Goal: Task Accomplishment & Management: Use online tool/utility

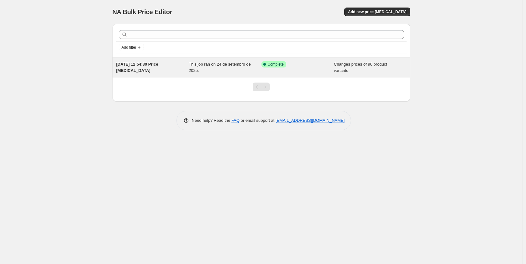
click at [349, 76] on div "24/09/2025, 12:54:30 Price change job This job ran on 24 de setembro de 2025. S…" at bounding box center [261, 67] width 298 height 20
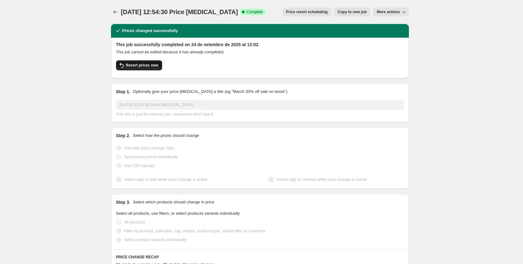
click at [152, 65] on span "Revert prices now" at bounding box center [142, 65] width 32 height 5
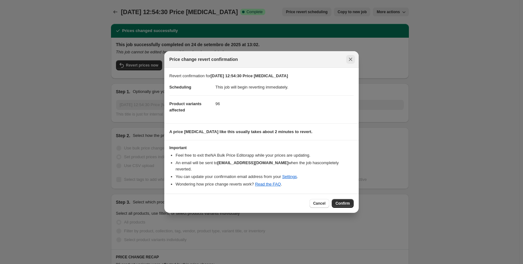
click at [353, 63] on button "Close" at bounding box center [350, 59] width 9 height 9
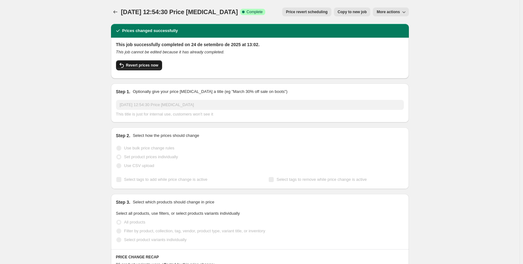
click at [152, 68] on button "Revert prices now" at bounding box center [139, 65] width 46 height 10
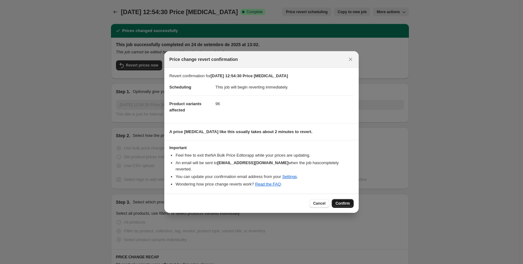
click at [342, 201] on span "Confirm" at bounding box center [342, 203] width 14 height 5
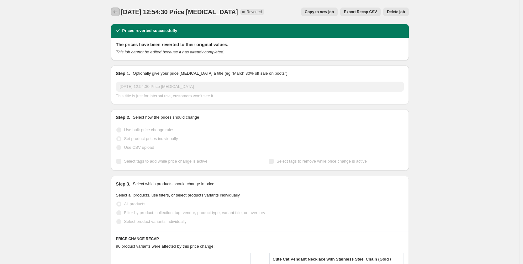
click at [116, 8] on button "Price change jobs" at bounding box center [115, 12] width 9 height 9
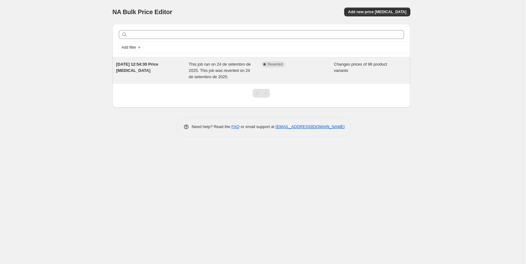
click at [200, 76] on span "This job ran on 24 de setembro de 2025. This job was reverted on 24 de setembro…" at bounding box center [220, 70] width 62 height 17
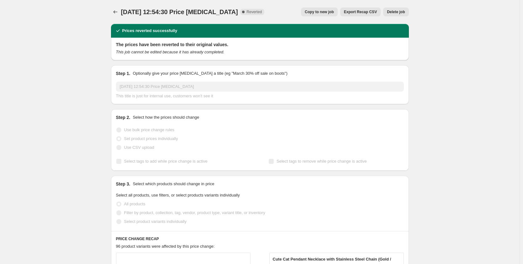
click at [390, 12] on span "Delete job" at bounding box center [396, 11] width 18 height 5
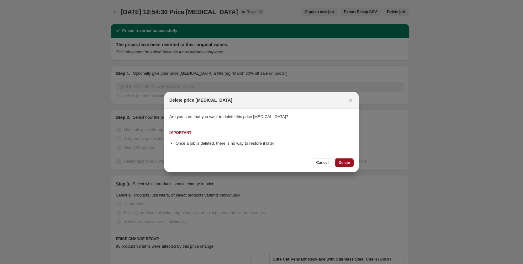
click at [341, 161] on span "Delete" at bounding box center [343, 162] width 11 height 5
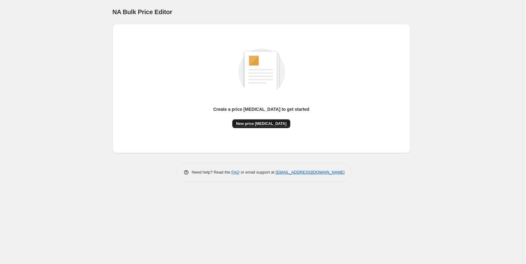
click at [269, 124] on span "New price [MEDICAL_DATA]" at bounding box center [261, 123] width 50 height 5
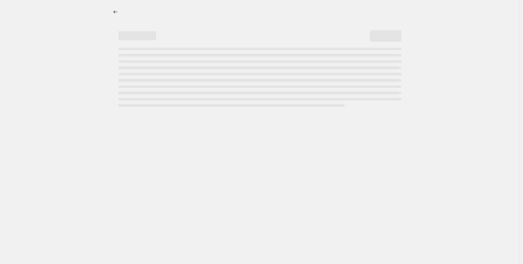
select select "percentage"
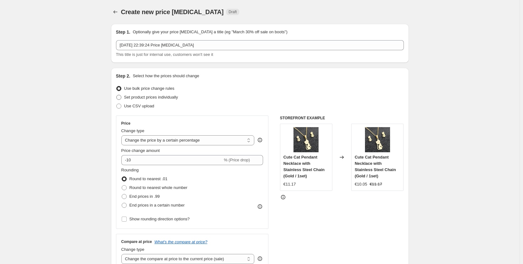
click at [151, 97] on span "Set product prices individually" at bounding box center [151, 97] width 54 height 5
click at [117, 95] on input "Set product prices individually" at bounding box center [116, 95] width 0 height 0
radio input "true"
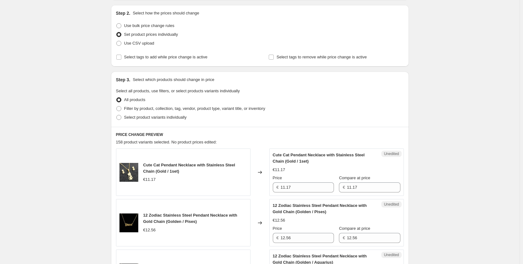
scroll to position [125, 0]
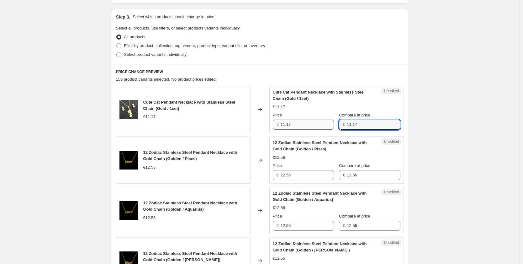
drag, startPoint x: 363, startPoint y: 126, endPoint x: 306, endPoint y: 124, distance: 57.4
click at [306, 124] on div "Price € 11.17 Compare at price € 11.17" at bounding box center [337, 121] width 128 height 18
drag, startPoint x: 370, startPoint y: 124, endPoint x: 304, endPoint y: 123, distance: 66.1
click at [304, 123] on div "Price € 11.17 Compare at price € 16.99" at bounding box center [337, 121] width 128 height 18
type input "16.99"
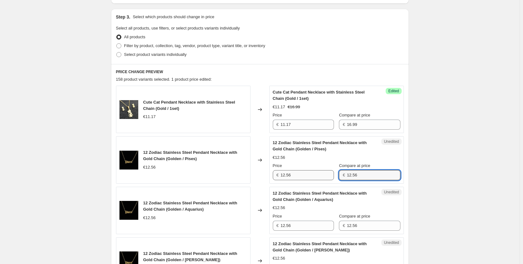
drag, startPoint x: 363, startPoint y: 177, endPoint x: 334, endPoint y: 177, distance: 28.8
click at [334, 177] on div "Price € 12.56 Compare at price € 12.56" at bounding box center [337, 171] width 128 height 18
paste input "6.99"
click at [352, 175] on input "16.99" at bounding box center [373, 175] width 53 height 10
drag, startPoint x: 365, startPoint y: 174, endPoint x: 301, endPoint y: 175, distance: 64.2
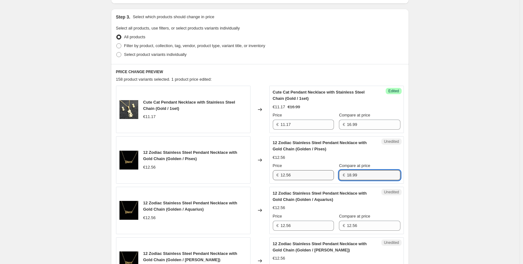
click at [301, 175] on div "Price € 12.56 Compare at price € 18.99" at bounding box center [337, 171] width 128 height 18
type input "18.99"
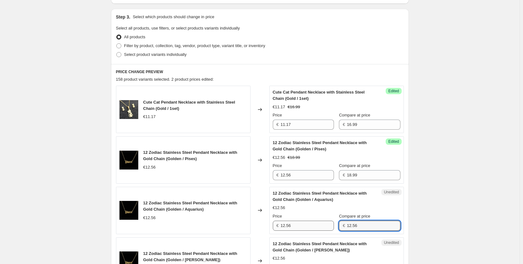
drag, startPoint x: 353, startPoint y: 227, endPoint x: 327, endPoint y: 227, distance: 26.0
click at [327, 227] on div "Price € 12.56 Compare at price € 12.56" at bounding box center [337, 222] width 128 height 18
paste input "8.99"
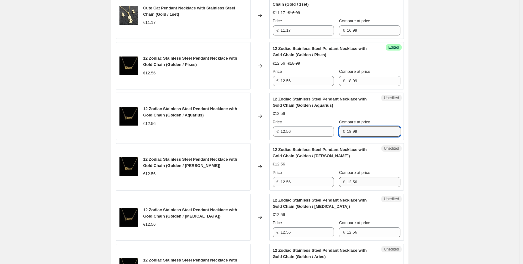
type input "18.99"
drag, startPoint x: 371, startPoint y: 180, endPoint x: 340, endPoint y: 180, distance: 31.0
click at [340, 180] on div "Price € 12.56 Compare at price € 12.56" at bounding box center [337, 178] width 128 height 18
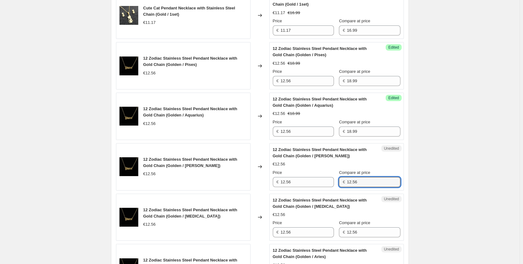
paste input "8.99"
type input "18.99"
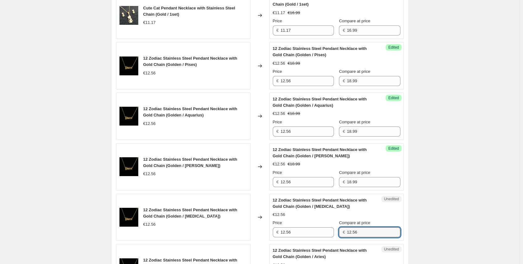
drag, startPoint x: 369, startPoint y: 232, endPoint x: 321, endPoint y: 225, distance: 48.4
click at [321, 225] on div "Price € 12.56 Compare at price € 12.56" at bounding box center [337, 228] width 128 height 18
paste input "8.99"
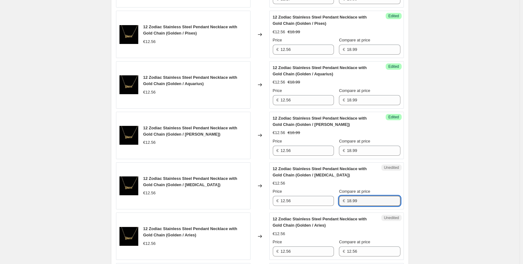
scroll to position [282, 0]
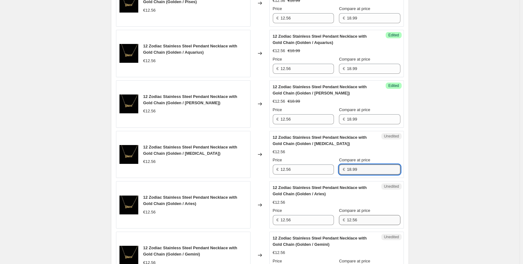
type input "18.99"
drag, startPoint x: 367, startPoint y: 218, endPoint x: 328, endPoint y: 217, distance: 39.2
click at [328, 217] on div "Price € 12.56 Compare at price € 12.56" at bounding box center [337, 216] width 128 height 18
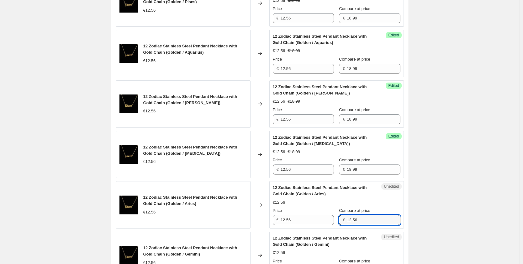
paste input "8.99"
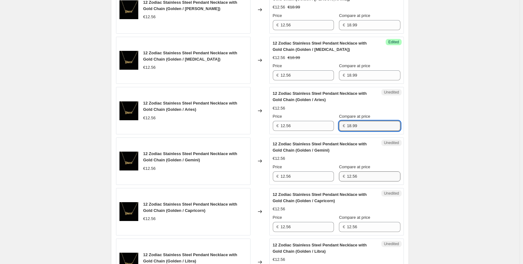
type input "18.99"
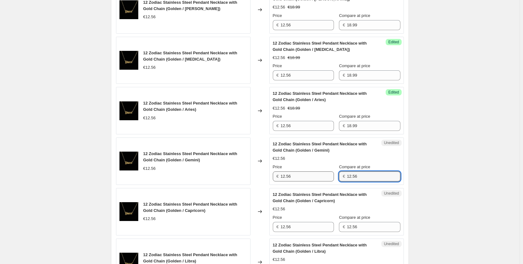
drag, startPoint x: 370, startPoint y: 177, endPoint x: 328, endPoint y: 177, distance: 42.0
click at [328, 177] on div "Price € 12.56 Compare at price € 12.56" at bounding box center [337, 173] width 128 height 18
paste input "8.99"
type input "18.99"
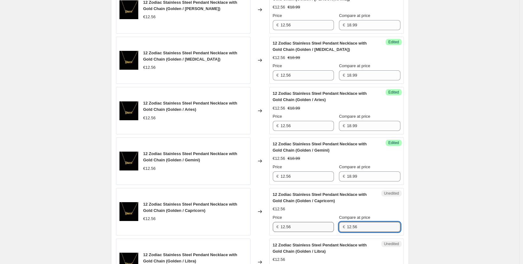
drag, startPoint x: 341, startPoint y: 225, endPoint x: 297, endPoint y: 225, distance: 43.9
click at [300, 225] on div "Price € 12.56 Compare at price € 12.56" at bounding box center [337, 223] width 128 height 18
paste input "8.99"
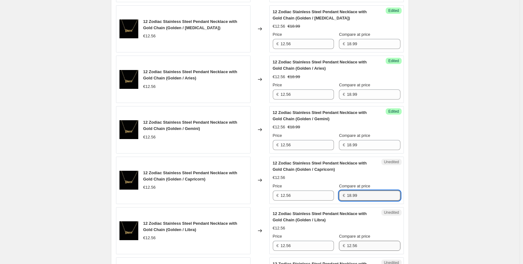
type input "18.99"
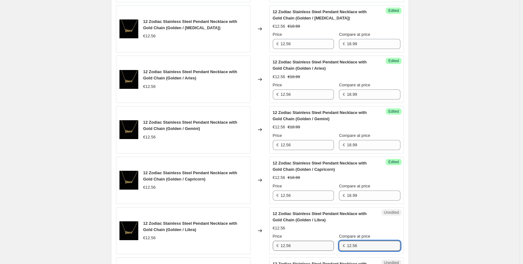
drag, startPoint x: 368, startPoint y: 241, endPoint x: 321, endPoint y: 242, distance: 47.3
click at [321, 242] on div "Price € 12.56 Compare at price € 12.56" at bounding box center [337, 242] width 128 height 18
paste input "8.99"
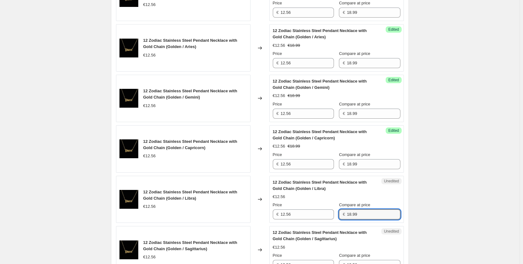
scroll to position [501, 0]
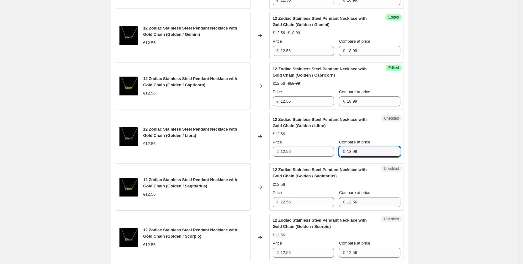
type input "18.99"
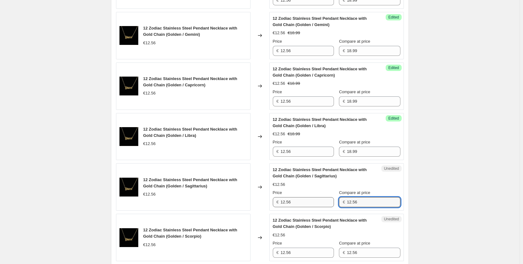
drag, startPoint x: 369, startPoint y: 205, endPoint x: 332, endPoint y: 203, distance: 36.7
click at [332, 203] on div "Price € 12.56 Compare at price € 12.56" at bounding box center [337, 198] width 128 height 18
paste input "8.99"
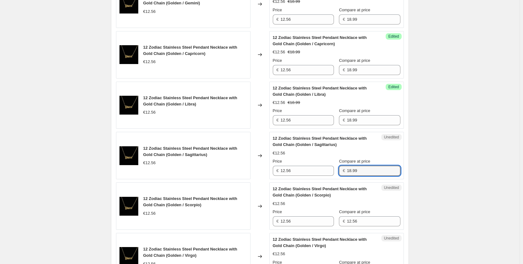
type input "18.99"
drag, startPoint x: 344, startPoint y: 218, endPoint x: 339, endPoint y: 215, distance: 5.6
click at [339, 215] on div "Price € 12.56 Compare at price € 12.56" at bounding box center [337, 217] width 128 height 18
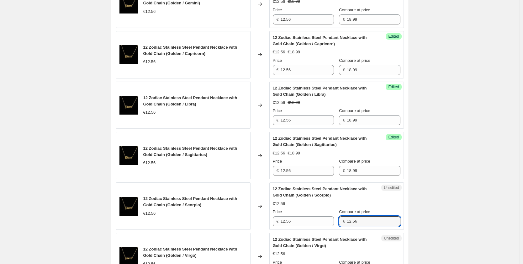
paste input "8.99"
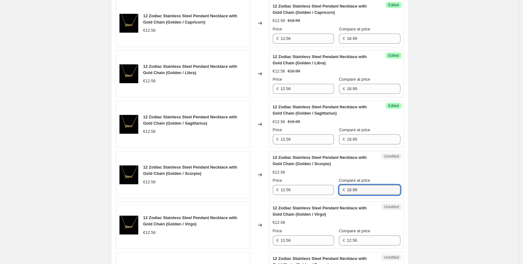
scroll to position [595, 0]
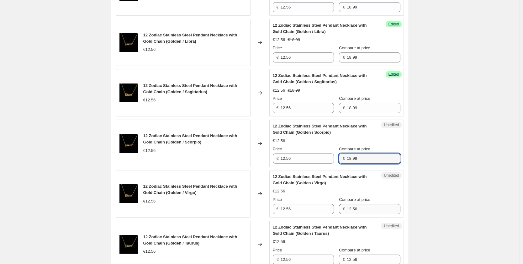
type input "18.99"
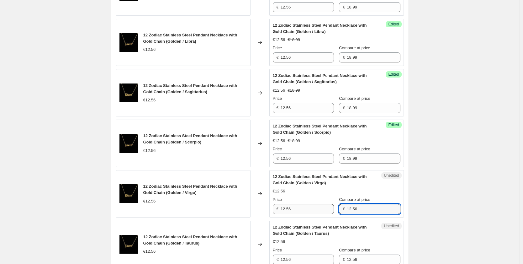
drag, startPoint x: 372, startPoint y: 206, endPoint x: 321, endPoint y: 206, distance: 51.4
click at [321, 206] on div "Price € 12.56 Compare at price € 12.56" at bounding box center [337, 205] width 128 height 18
paste input "8.99"
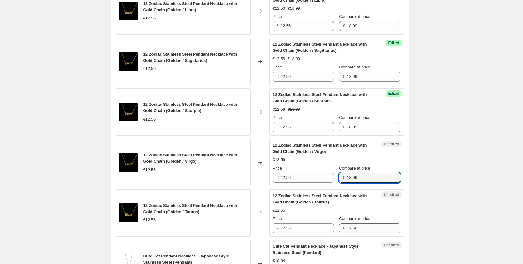
type input "18.99"
drag, startPoint x: 369, startPoint y: 228, endPoint x: 333, endPoint y: 224, distance: 36.5
click at [333, 224] on div "Price € 12.56 Compare at price € 12.56" at bounding box center [337, 224] width 128 height 18
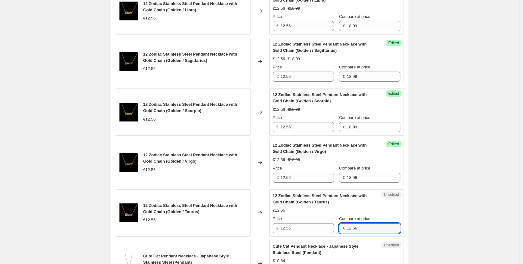
paste input "8.99"
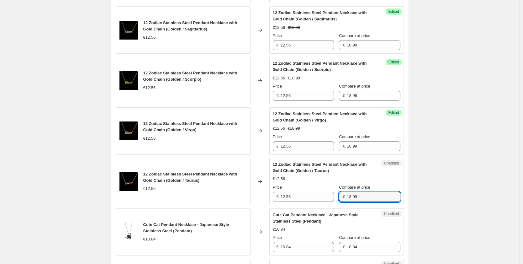
scroll to position [721, 0]
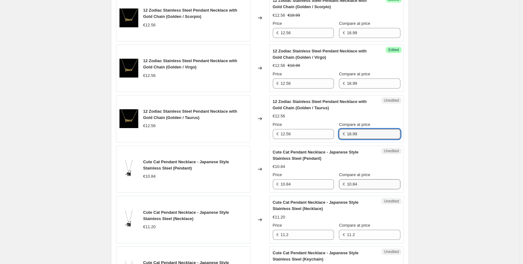
type input "18.99"
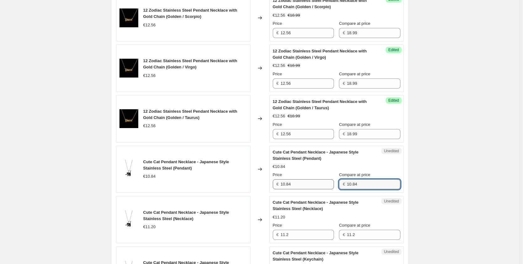
drag, startPoint x: 369, startPoint y: 182, endPoint x: 333, endPoint y: 181, distance: 36.4
click at [333, 181] on div "Price € 10.84 Compare at price € 10.84" at bounding box center [337, 180] width 128 height 18
click at [355, 183] on input "10.84" at bounding box center [373, 184] width 53 height 10
drag, startPoint x: 363, startPoint y: 183, endPoint x: 336, endPoint y: 183, distance: 27.3
click at [336, 183] on div "Price € 10.84 Compare at price € 10.84" at bounding box center [337, 180] width 128 height 18
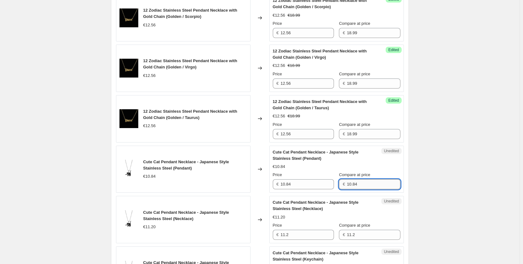
paste input "8.99"
click at [353, 185] on input "18.99" at bounding box center [373, 184] width 53 height 10
drag, startPoint x: 381, startPoint y: 186, endPoint x: 335, endPoint y: 181, distance: 46.4
click at [335, 181] on div "Price € 10.84 Compare at price € 14.99" at bounding box center [337, 180] width 128 height 18
type input "14.99"
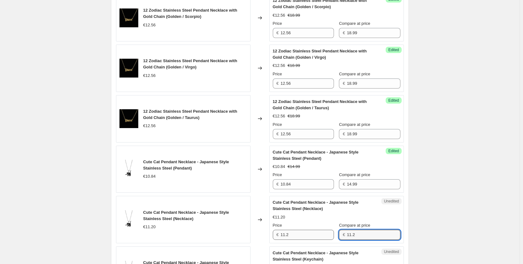
drag, startPoint x: 340, startPoint y: 233, endPoint x: 329, endPoint y: 230, distance: 11.3
click at [329, 230] on div "Price € 11.2 Compare at price € 11.2" at bounding box center [337, 231] width 128 height 18
paste input "4.99"
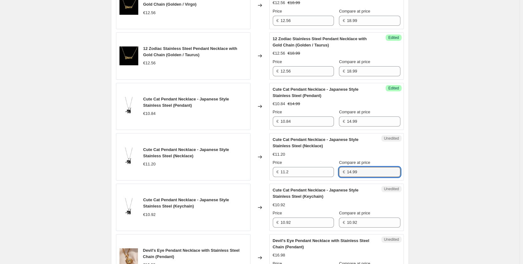
scroll to position [815, 0]
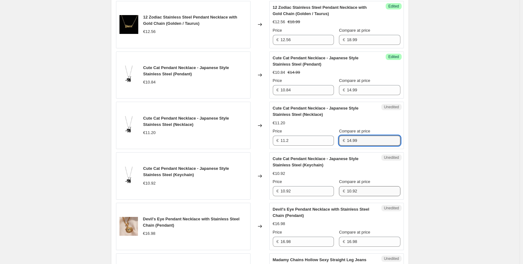
type input "14.99"
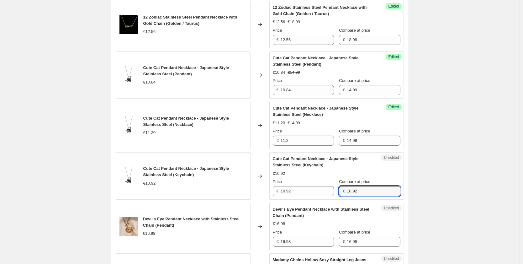
drag, startPoint x: 374, startPoint y: 190, endPoint x: 341, endPoint y: 190, distance: 32.9
click at [341, 190] on div "€ 10.92" at bounding box center [369, 191] width 61 height 10
paste input "4.99"
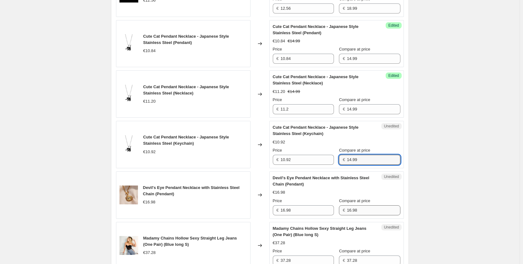
type input "14.99"
drag, startPoint x: 365, startPoint y: 211, endPoint x: 328, endPoint y: 209, distance: 37.4
click at [328, 209] on div "Price € 16.98 Compare at price € 16.98" at bounding box center [337, 206] width 128 height 18
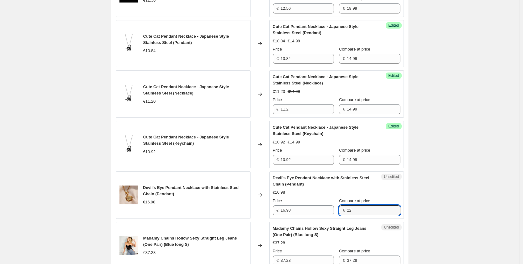
drag, startPoint x: 372, startPoint y: 212, endPoint x: 345, endPoint y: 210, distance: 27.3
click at [345, 210] on div "€ 22" at bounding box center [369, 210] width 61 height 10
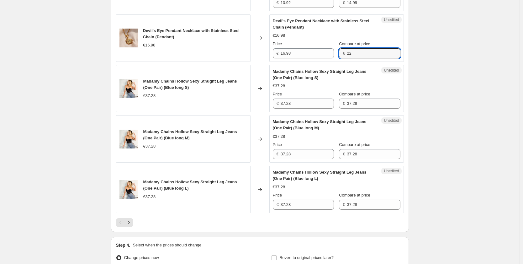
scroll to position [1034, 0]
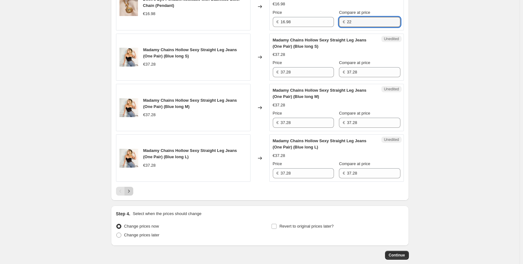
type input "22"
click at [129, 191] on icon "Next" at bounding box center [129, 191] width 6 height 6
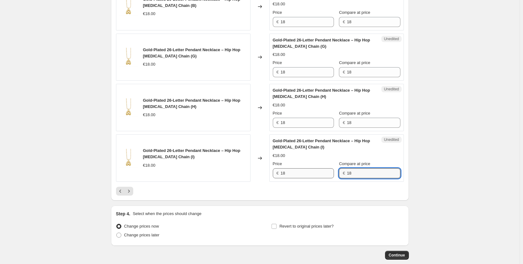
drag, startPoint x: 358, startPoint y: 171, endPoint x: 322, endPoint y: 171, distance: 37.0
click at [322, 171] on div "Price € 18 Compare at price € 18" at bounding box center [337, 169] width 128 height 18
drag, startPoint x: 364, startPoint y: 171, endPoint x: 333, endPoint y: 165, distance: 32.0
click at [334, 168] on div "Price € 18 Compare at price € 26.99" at bounding box center [337, 169] width 128 height 18
type input "26.99"
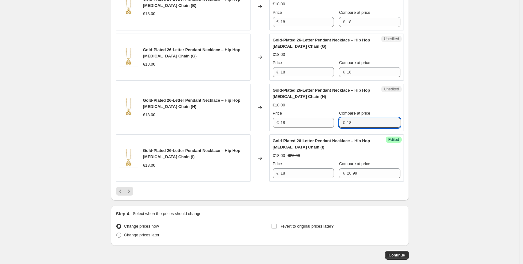
drag, startPoint x: 364, startPoint y: 124, endPoint x: 337, endPoint y: 126, distance: 27.1
click at [337, 126] on div "Price € 18 Compare at price € 18" at bounding box center [337, 119] width 128 height 18
paste input "26.99"
type input "26.99"
drag, startPoint x: 358, startPoint y: 77, endPoint x: 337, endPoint y: 77, distance: 21.3
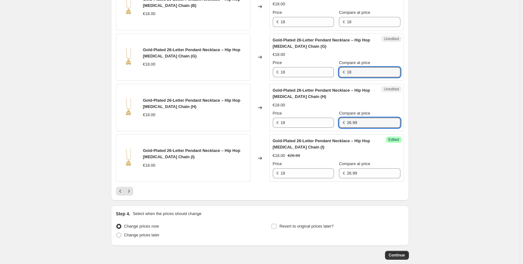
click at [337, 77] on div "Unedited Gold-Plated 26-Letter Pendant Necklace – Hip Hop Clavicle Chain (G) €1…" at bounding box center [336, 57] width 134 height 47
paste input "26.99"
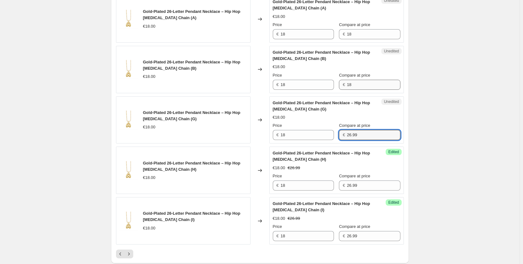
type input "26.99"
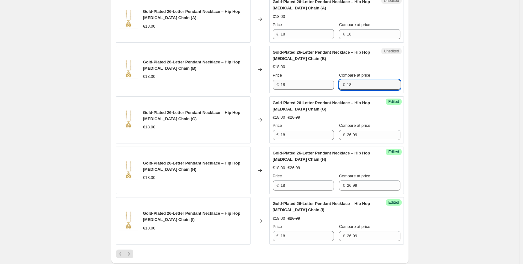
drag, startPoint x: 360, startPoint y: 82, endPoint x: 329, endPoint y: 83, distance: 31.3
click at [329, 83] on div "Price € 18 Compare at price € 18" at bounding box center [337, 81] width 128 height 18
paste input "26.99"
type input "26.99"
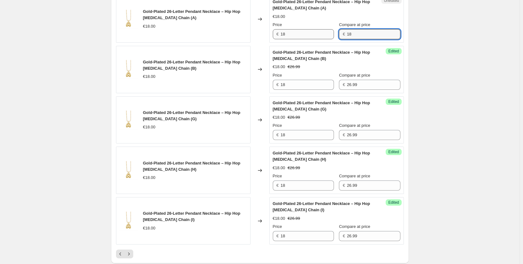
drag, startPoint x: 356, startPoint y: 35, endPoint x: 331, endPoint y: 35, distance: 24.8
click at [331, 35] on div "Price € 18 Compare at price € 18" at bounding box center [337, 31] width 128 height 18
paste input "26.99"
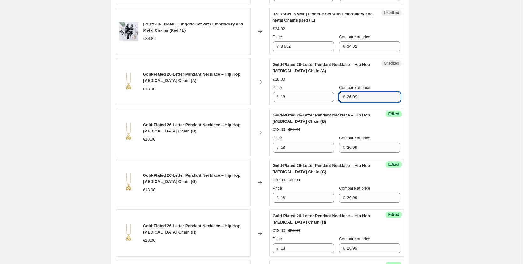
scroll to position [877, 0]
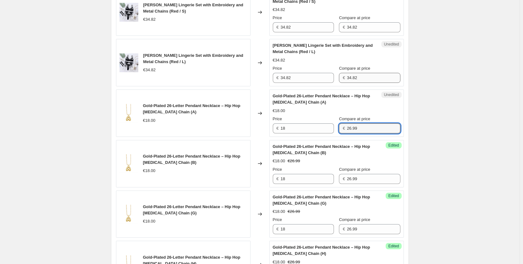
type input "26.99"
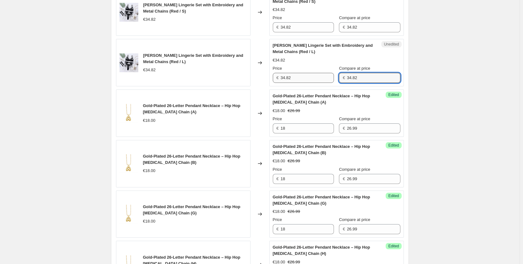
drag, startPoint x: 369, startPoint y: 81, endPoint x: 293, endPoint y: 81, distance: 76.5
click at [293, 81] on div "Price € 34.82 Compare at price € 34.82" at bounding box center [337, 74] width 128 height 18
paste input "26.99"
type input "26.99"
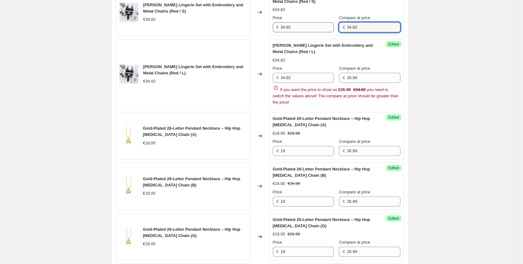
drag, startPoint x: 363, startPoint y: 27, endPoint x: 332, endPoint y: 28, distance: 31.1
click at [332, 28] on div "Price € 34.82 Compare at price € 34.82" at bounding box center [337, 24] width 128 height 18
paste input "26.99"
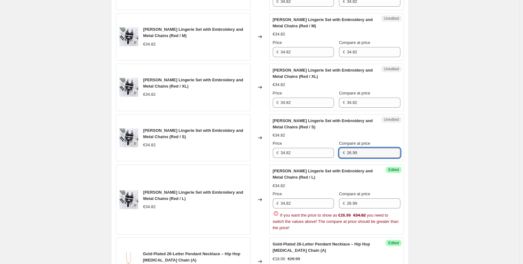
scroll to position [783, 0]
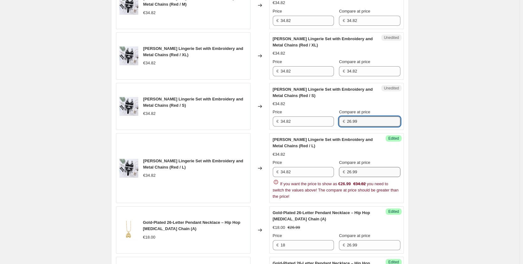
type input "26.99"
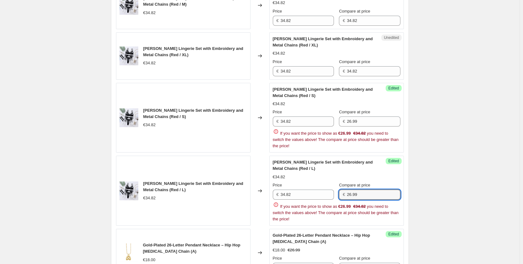
drag, startPoint x: 370, startPoint y: 170, endPoint x: 333, endPoint y: 170, distance: 37.6
click at [333, 170] on div "Dnika Lingerie Set with Embroidery and Metal Chains (Red / L) €34.82 Price € 34…" at bounding box center [337, 190] width 128 height 63
drag, startPoint x: 301, startPoint y: 195, endPoint x: 268, endPoint y: 193, distance: 33.3
click at [268, 193] on div "Dnika Lingerie Set with Embroidery and Metal Chains (Red / L) €34.82 Changed to…" at bounding box center [260, 190] width 288 height 70
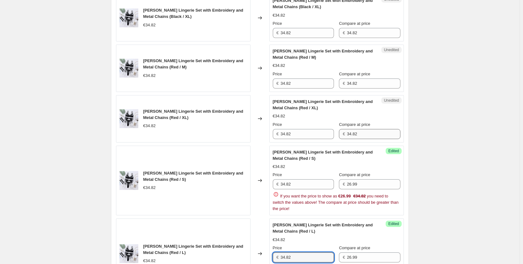
scroll to position [752, 0]
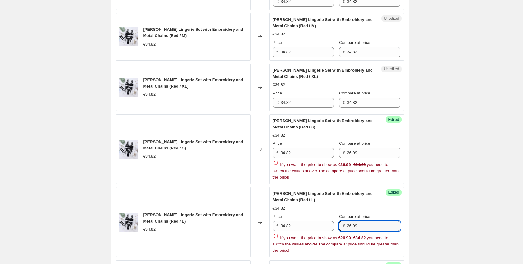
drag, startPoint x: 344, startPoint y: 227, endPoint x: 344, endPoint y: 215, distance: 11.6
click at [332, 223] on div "Price € 34.82 Compare at price € 26.99" at bounding box center [337, 222] width 128 height 18
paste input "34.82"
type input "34.82"
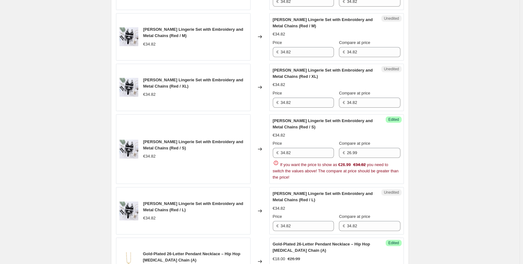
drag, startPoint x: 361, startPoint y: 156, endPoint x: 325, endPoint y: 154, distance: 36.4
click at [325, 154] on div "Price € 34.82 Compare at price € 26.99" at bounding box center [337, 149] width 128 height 18
paste input "34.82"
type input "34.82"
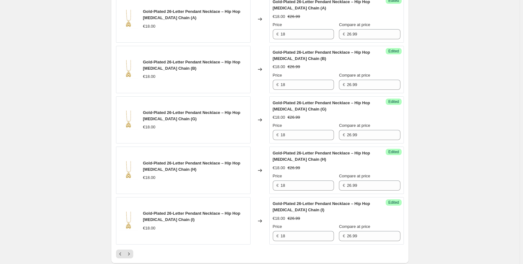
scroll to position [1065, 0]
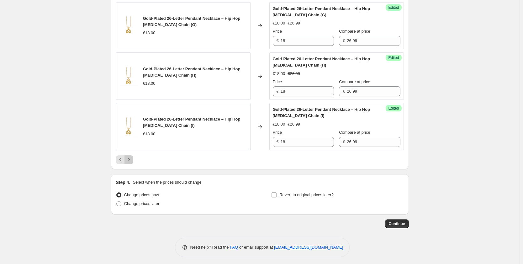
click at [132, 159] on icon "Next" at bounding box center [129, 159] width 6 height 6
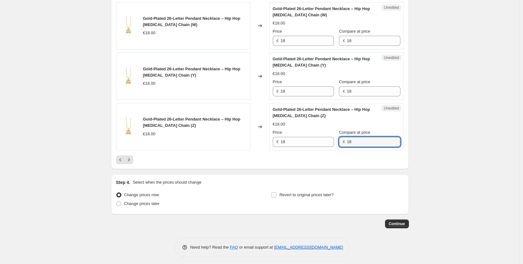
drag, startPoint x: 362, startPoint y: 143, endPoint x: 328, endPoint y: 134, distance: 34.8
click at [329, 134] on div "Price € 18 Compare at price € 18" at bounding box center [337, 138] width 128 height 18
paste input "34.82"
drag, startPoint x: 384, startPoint y: 144, endPoint x: 291, endPoint y: 141, distance: 92.5
click at [293, 141] on div "Price € 18 Compare at price € 34.82" at bounding box center [337, 138] width 128 height 18
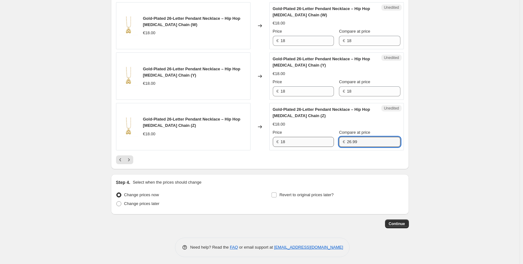
drag, startPoint x: 370, startPoint y: 142, endPoint x: 332, endPoint y: 139, distance: 38.3
click at [332, 139] on div "Price € 18 Compare at price € 26.99" at bounding box center [337, 138] width 128 height 18
type input "26.99"
drag, startPoint x: 367, startPoint y: 91, endPoint x: 336, endPoint y: 89, distance: 31.4
click at [337, 90] on div "Price € 18 Compare at price € 18" at bounding box center [337, 88] width 128 height 18
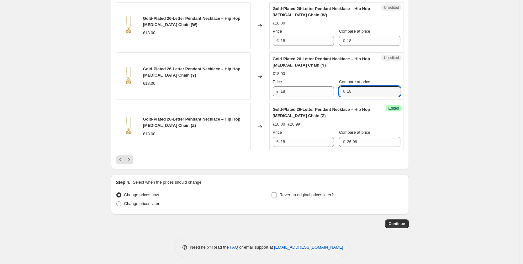
paste input "26.99"
type input "26.99"
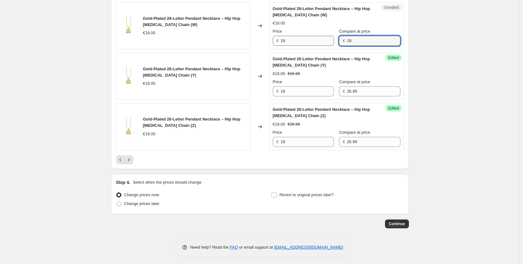
drag, startPoint x: 364, startPoint y: 43, endPoint x: 323, endPoint y: 45, distance: 41.4
click at [324, 44] on div "Price € 18 Compare at price € 18" at bounding box center [337, 37] width 128 height 18
paste input "26.99"
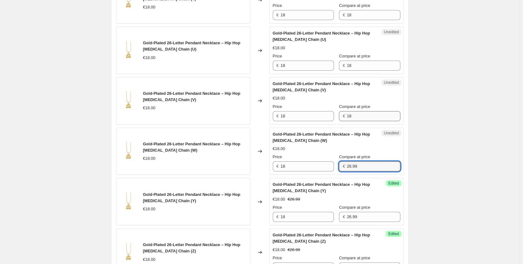
type input "26.99"
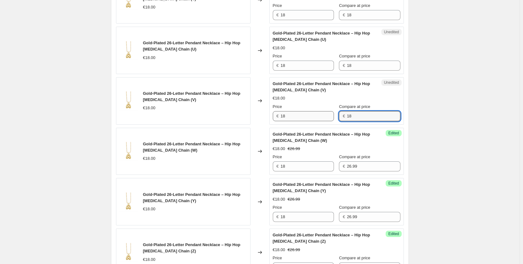
drag, startPoint x: 371, startPoint y: 113, endPoint x: 322, endPoint y: 86, distance: 56.2
click at [320, 115] on div "Price € 18 Compare at price € 18" at bounding box center [337, 112] width 128 height 18
paste input "26.99"
type input "26.99"
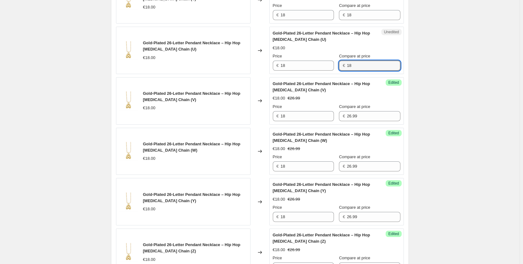
drag, startPoint x: 354, startPoint y: 67, endPoint x: 332, endPoint y: 58, distance: 24.2
click at [332, 63] on div "Price € 18 Compare at price € 18" at bounding box center [337, 62] width 128 height 18
paste input "26.99"
type input "26.99"
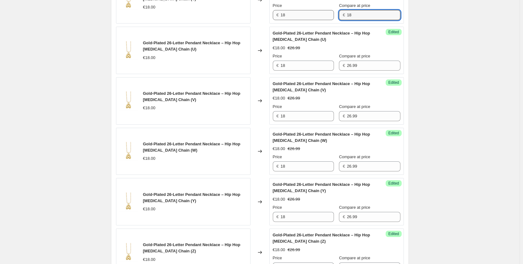
drag, startPoint x: 357, startPoint y: 16, endPoint x: 330, endPoint y: 17, distance: 26.3
click at [330, 17] on div "Price € 18 Compare at price € 18" at bounding box center [337, 12] width 128 height 18
paste input "26.99"
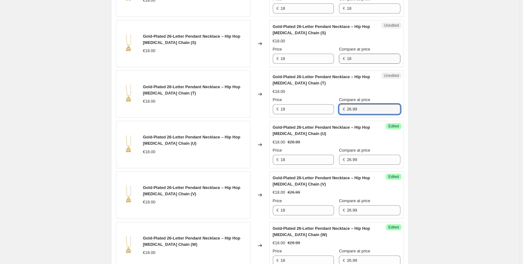
type input "26.99"
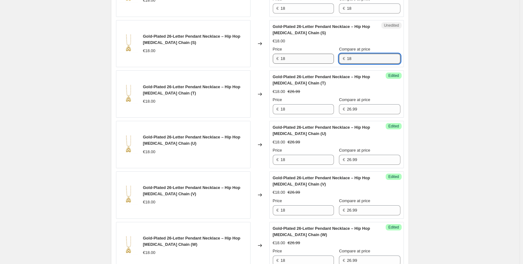
drag, startPoint x: 368, startPoint y: 61, endPoint x: 314, endPoint y: 59, distance: 54.2
click at [314, 59] on div "Price € 18 Compare at price € 18" at bounding box center [337, 55] width 128 height 18
paste input "26.99"
type input "26.99"
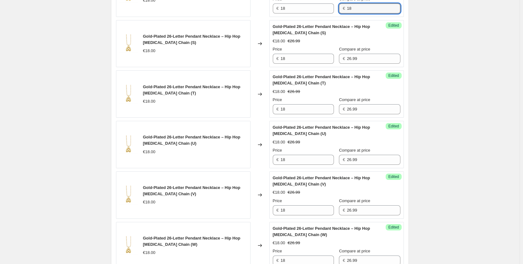
drag, startPoint x: 362, startPoint y: 11, endPoint x: 311, endPoint y: 15, distance: 51.0
click at [314, 13] on div "Price € 18 Compare at price € 18" at bounding box center [337, 5] width 128 height 18
paste input "26.99"
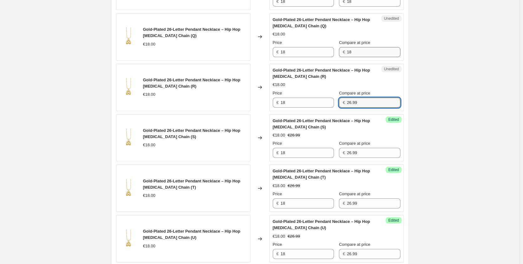
type input "26.99"
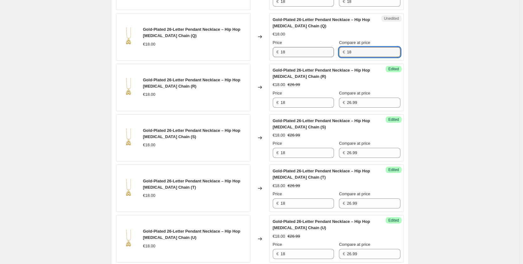
drag, startPoint x: 358, startPoint y: 51, endPoint x: 313, endPoint y: 47, distance: 45.4
click at [313, 47] on div "Price € 18 Compare at price € 18" at bounding box center [337, 48] width 128 height 18
paste input "26.99"
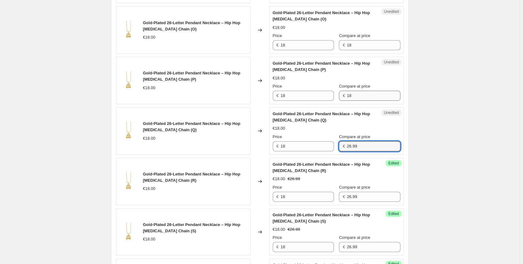
type input "26.99"
drag, startPoint x: 367, startPoint y: 94, endPoint x: 314, endPoint y: 84, distance: 53.9
click at [318, 88] on div "Price € 18 Compare at price € 18" at bounding box center [337, 92] width 128 height 18
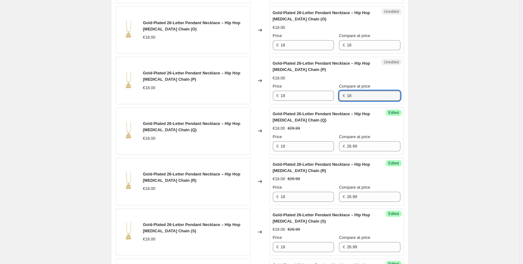
paste input "26.99"
type input "26.99"
click at [329, 49] on div "Price € 18 Compare at price € 18" at bounding box center [337, 42] width 128 height 18
paste input "26.99"
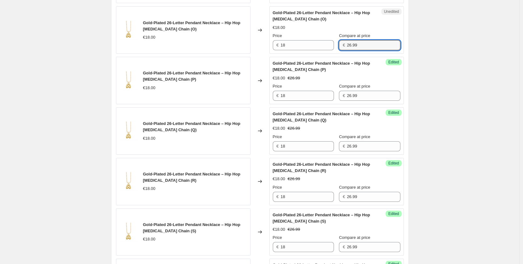
scroll to position [564, 0]
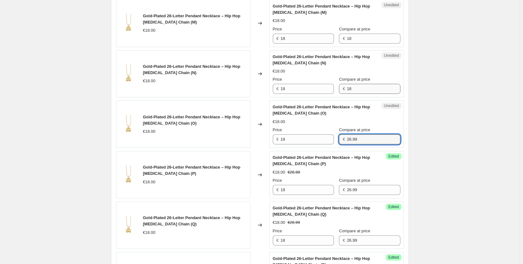
type input "26.99"
drag, startPoint x: 367, startPoint y: 90, endPoint x: 318, endPoint y: 86, distance: 48.4
click at [321, 86] on div "Price € 18 Compare at price € 18" at bounding box center [337, 85] width 128 height 18
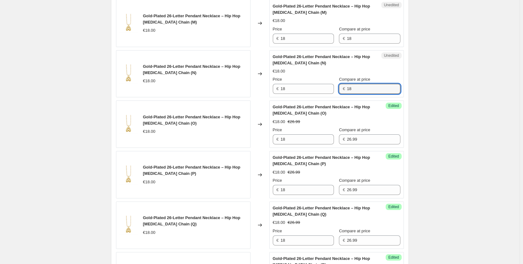
paste input "26.99"
type input "26.99"
drag, startPoint x: 358, startPoint y: 40, endPoint x: 320, endPoint y: 40, distance: 38.5
click at [327, 40] on div "Price € 18 Compare at price € 18" at bounding box center [337, 35] width 128 height 18
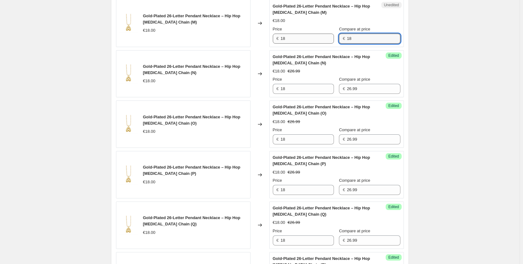
paste input "26.99"
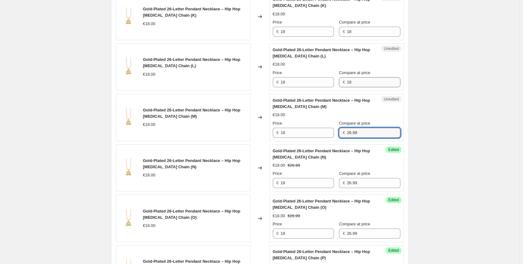
type input "26.99"
drag, startPoint x: 361, startPoint y: 81, endPoint x: 314, endPoint y: 73, distance: 47.5
click at [320, 77] on div "Price € 18 Compare at price € 18" at bounding box center [337, 79] width 128 height 18
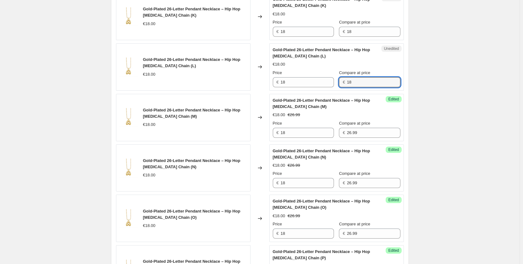
paste input "26.99"
type input "26.99"
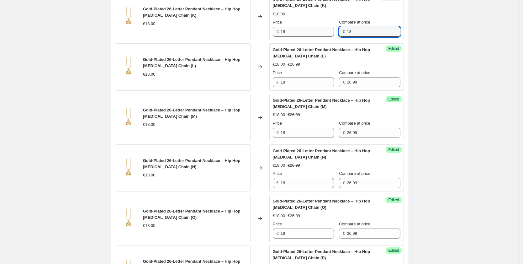
drag, startPoint x: 358, startPoint y: 32, endPoint x: 335, endPoint y: 35, distance: 23.0
click at [336, 34] on div "Price € 18 Compare at price € 18" at bounding box center [337, 28] width 128 height 18
paste input "26.99"
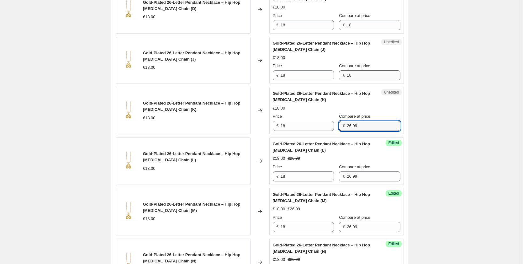
type input "26.99"
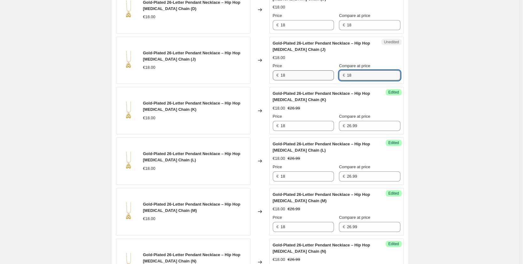
drag, startPoint x: 367, startPoint y: 78, endPoint x: 317, endPoint y: 72, distance: 50.8
click at [318, 73] on div "Price € 18 Compare at price € 18" at bounding box center [337, 72] width 128 height 18
paste input "26.99"
type input "26.99"
click at [344, 24] on div "€ 18" at bounding box center [369, 25] width 61 height 10
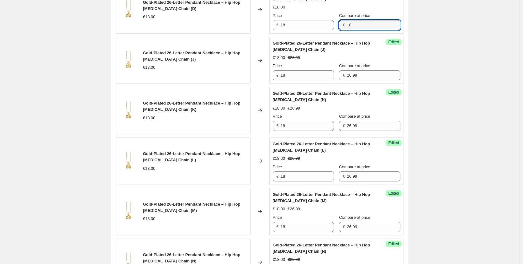
paste input "26.99"
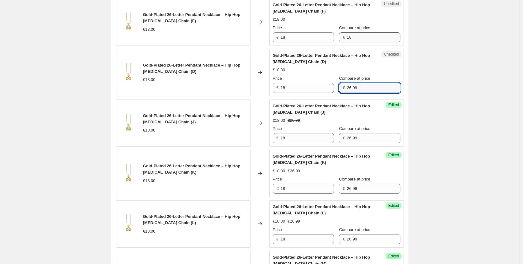
type input "26.99"
drag, startPoint x: 370, startPoint y: 36, endPoint x: 336, endPoint y: 37, distance: 33.5
click at [336, 37] on div "Price € 18 Compare at price € 18" at bounding box center [337, 34] width 128 height 18
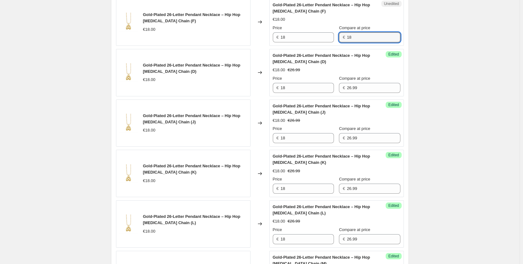
paste input "26.99"
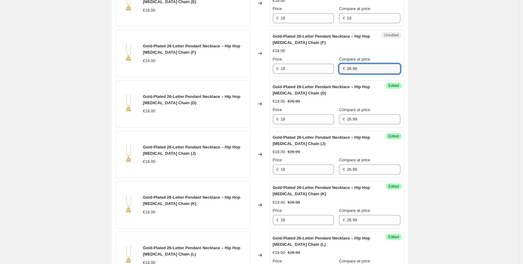
scroll to position [219, 0]
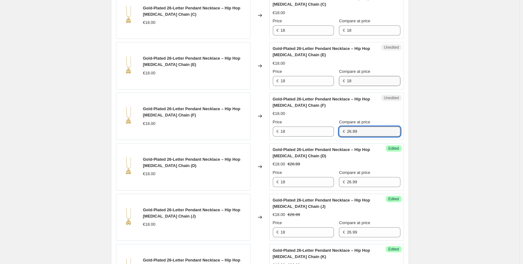
type input "26.99"
drag, startPoint x: 360, startPoint y: 82, endPoint x: 308, endPoint y: 79, distance: 52.7
click at [309, 81] on div "Price € 18 Compare at price € 18" at bounding box center [337, 77] width 128 height 18
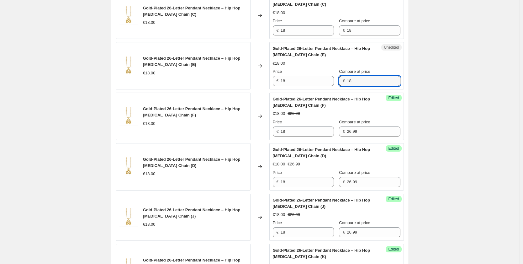
paste input "26.99"
type input "26.99"
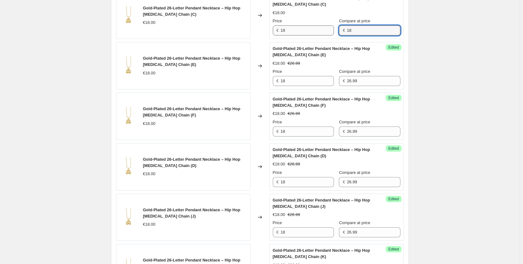
drag, startPoint x: 354, startPoint y: 30, endPoint x: 322, endPoint y: 33, distance: 32.7
click at [322, 33] on div "Price € 18 Compare at price € 18" at bounding box center [337, 27] width 128 height 18
paste input "26.99"
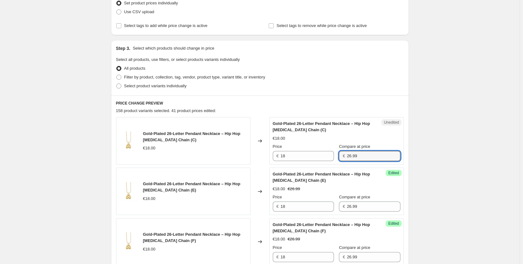
scroll to position [63, 0]
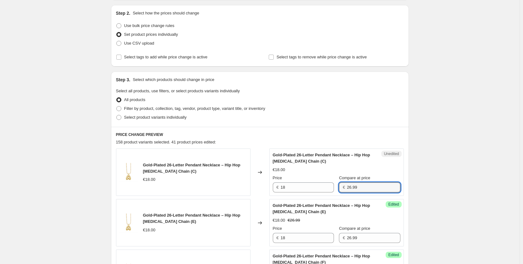
type input "26.99"
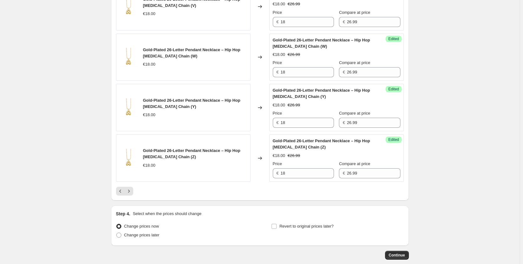
scroll to position [1068, 0]
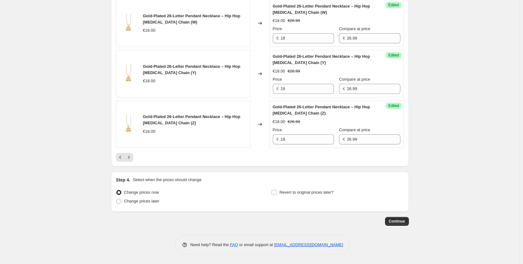
click at [130, 154] on icon "Next" at bounding box center [129, 157] width 6 height 6
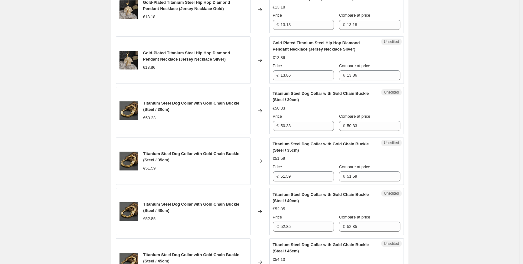
scroll to position [817, 0]
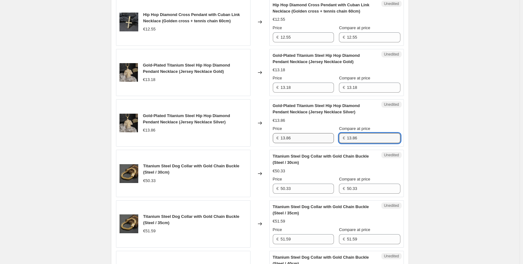
drag, startPoint x: 366, startPoint y: 136, endPoint x: 330, endPoint y: 135, distance: 36.1
click at [330, 135] on div "Price € 13.86 Compare at price € 13.86" at bounding box center [337, 134] width 128 height 18
drag, startPoint x: 367, startPoint y: 139, endPoint x: 321, endPoint y: 135, distance: 46.2
click at [321, 135] on div "Price € 13.86 Compare at price € 21.59" at bounding box center [337, 134] width 128 height 18
type input "21.59"
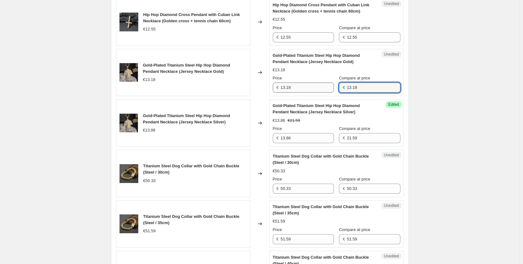
drag, startPoint x: 362, startPoint y: 87, endPoint x: 317, endPoint y: 85, distance: 44.6
click at [317, 85] on div "Price € 13.18 Compare at price € 13.18" at bounding box center [337, 84] width 128 height 18
paste input "21.59"
type input "21.59"
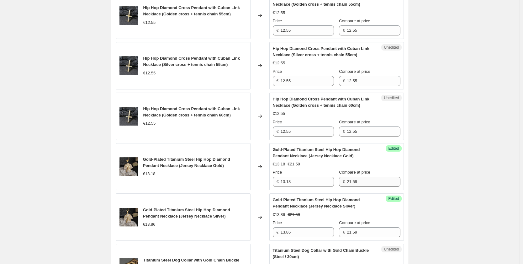
scroll to position [692, 0]
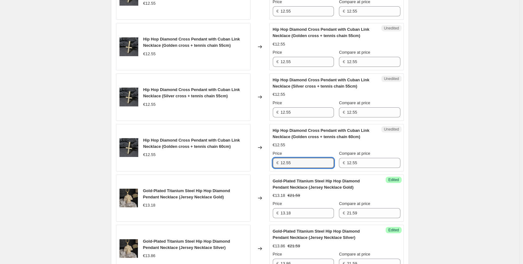
drag, startPoint x: 311, startPoint y: 162, endPoint x: 249, endPoint y: 160, distance: 62.4
click at [249, 160] on div "Hip Hop Diamond Cross Pendant with Cuban Link Necklace (Golden cross + tennis c…" at bounding box center [260, 147] width 288 height 47
type input "14.49"
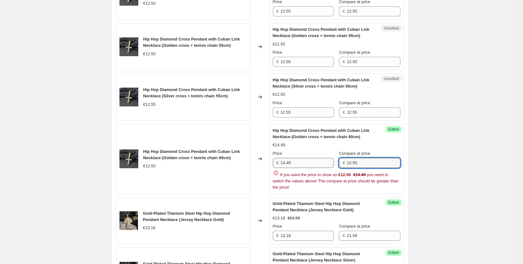
drag, startPoint x: 372, startPoint y: 165, endPoint x: 301, endPoint y: 160, distance: 70.6
click at [301, 160] on div "Price € 14.49 Compare at price € 12.55" at bounding box center [337, 159] width 128 height 18
type input "1"
drag, startPoint x: 368, startPoint y: 165, endPoint x: 330, endPoint y: 158, distance: 38.6
click at [331, 158] on div "Price € 14.49 Compare at price € 24.99" at bounding box center [337, 159] width 128 height 18
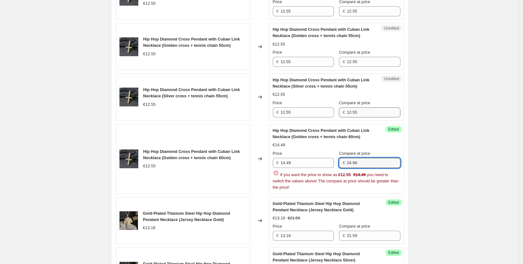
type input "24.99"
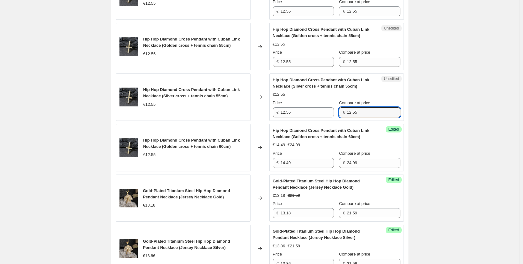
drag, startPoint x: 358, startPoint y: 111, endPoint x: 336, endPoint y: 105, distance: 23.1
click at [338, 106] on div "Price € 12.55 Compare at price € 12.55" at bounding box center [337, 109] width 128 height 18
paste input "24.99"
type input "24.99"
drag, startPoint x: 342, startPoint y: 62, endPoint x: 328, endPoint y: 61, distance: 13.8
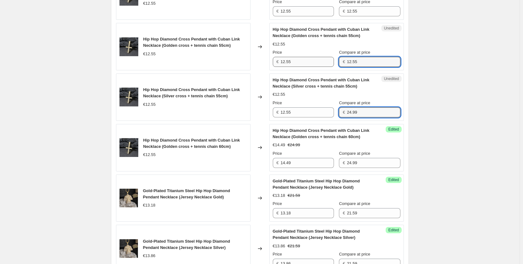
click at [328, 61] on div "Price € 12.55 Compare at price € 12.55" at bounding box center [337, 58] width 128 height 18
paste input "24.99"
type input "24.99"
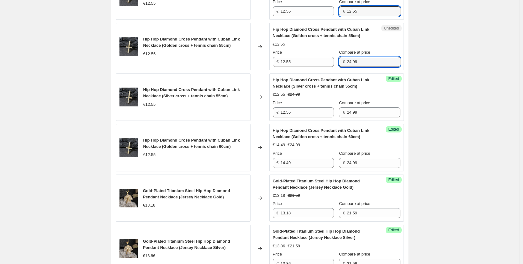
drag, startPoint x: 366, startPoint y: 15, endPoint x: 338, endPoint y: 11, distance: 28.1
click at [338, 11] on div "Price € 12.55 Compare at price € 12.55" at bounding box center [337, 8] width 128 height 18
paste input "24.99"
type input "24.99"
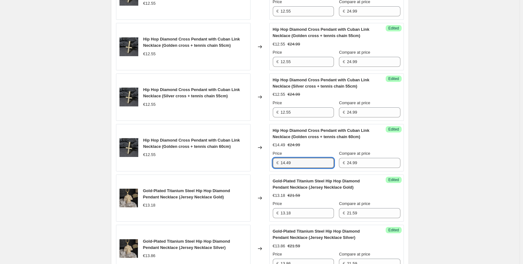
drag, startPoint x: 304, startPoint y: 162, endPoint x: 257, endPoint y: 162, distance: 47.0
click at [257, 162] on div "Hip Hop Diamond Cross Pendant with Cuban Link Necklace (Golden cross + tennis c…" at bounding box center [260, 147] width 288 height 47
drag, startPoint x: 299, startPoint y: 112, endPoint x: 258, endPoint y: 111, distance: 40.8
click at [258, 111] on div "Hip Hop Diamond Cross Pendant with Cuban Link Necklace (Silver cross + tennis c…" at bounding box center [260, 96] width 288 height 47
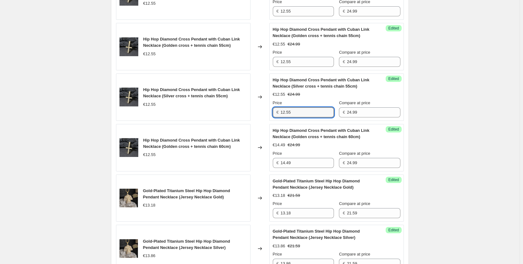
paste input "4.49"
type input "14.49"
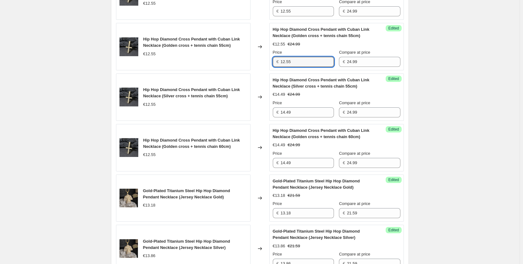
drag, startPoint x: 304, startPoint y: 65, endPoint x: 269, endPoint y: 65, distance: 35.1
click at [269, 65] on div "Hip Hop Diamond Cross Pendant with Cuban Link Necklace (Golden cross + tennis c…" at bounding box center [260, 46] width 288 height 47
paste input "4.49"
type input "14.49"
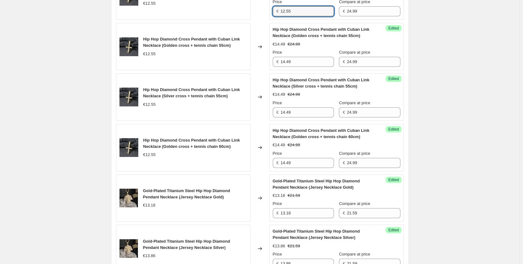
drag, startPoint x: 310, startPoint y: 13, endPoint x: 258, endPoint y: 10, distance: 52.7
paste input "4.49"
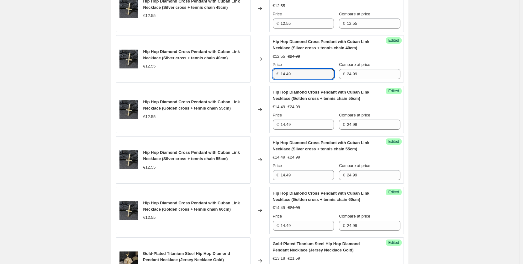
scroll to position [598, 0]
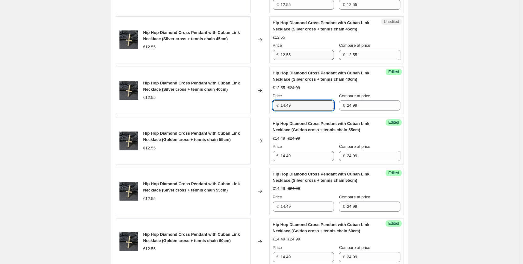
type input "14.49"
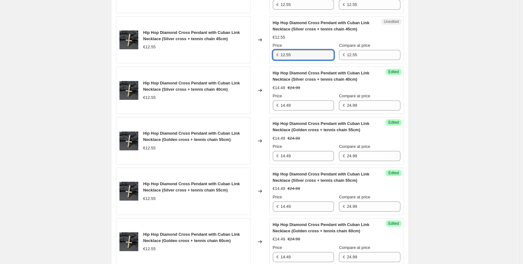
drag, startPoint x: 311, startPoint y: 56, endPoint x: 259, endPoint y: 55, distance: 53.0
click at [259, 55] on div "Hip Hop Diamond Cross Pendant with Cuban Link Necklace (Silver cross + tennis c…" at bounding box center [260, 39] width 288 height 47
paste input "4.49"
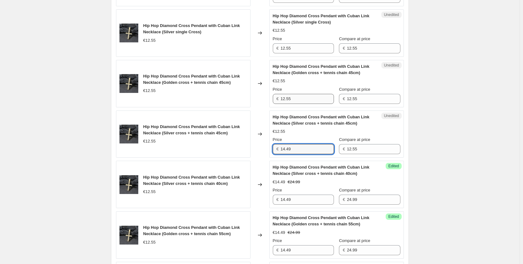
type input "14.49"
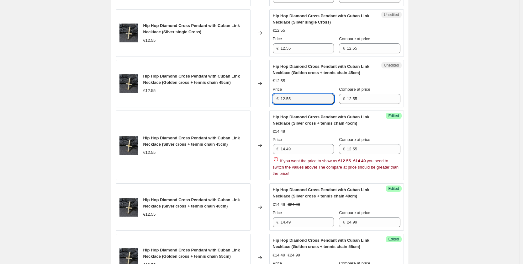
drag, startPoint x: 302, startPoint y: 100, endPoint x: 248, endPoint y: 100, distance: 54.2
click at [248, 100] on div "Hip Hop Diamond Cross Pendant with Cuban Link Necklace (Golden cross + tennis c…" at bounding box center [260, 83] width 288 height 47
paste input "4.49"
type input "14.49"
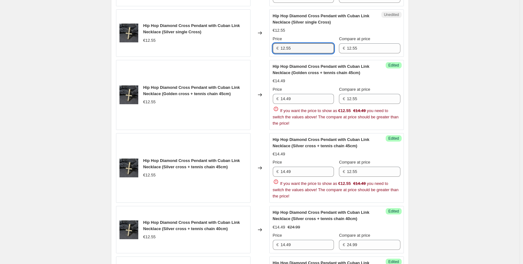
drag, startPoint x: 299, startPoint y: 47, endPoint x: 274, endPoint y: 47, distance: 25.1
click at [274, 47] on div "€ 12.55" at bounding box center [303, 48] width 61 height 10
paste input "4.49"
type input "14.49"
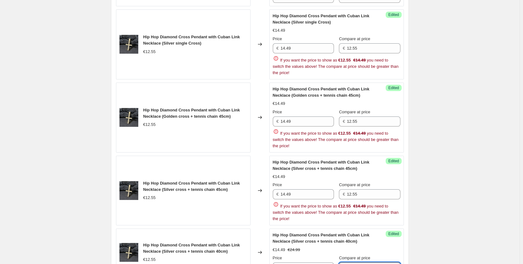
drag, startPoint x: 364, startPoint y: 244, endPoint x: 319, endPoint y: 241, distance: 45.5
click at [319, 241] on div "Hip Hop Diamond Cross Pendant with Cuban Link Necklace (Silver cross + tennis c…" at bounding box center [337, 252] width 128 height 40
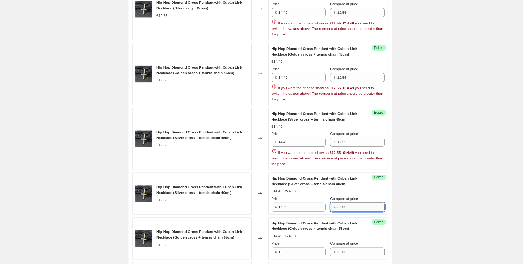
scroll to position [539, 0]
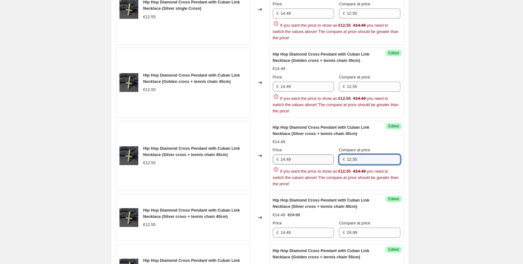
drag, startPoint x: 365, startPoint y: 159, endPoint x: 319, endPoint y: 157, distance: 46.1
click at [319, 157] on div "Price € 14.49 Compare at price € 12.55" at bounding box center [337, 156] width 128 height 18
paste input "24.99"
type input "24.99"
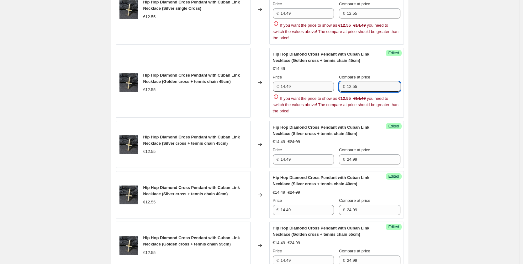
drag, startPoint x: 366, startPoint y: 83, endPoint x: 328, endPoint y: 81, distance: 38.0
click at [328, 81] on div "Price € 14.49 Compare at price € 12.55" at bounding box center [337, 83] width 128 height 18
paste input "24.99"
type input "24.99"
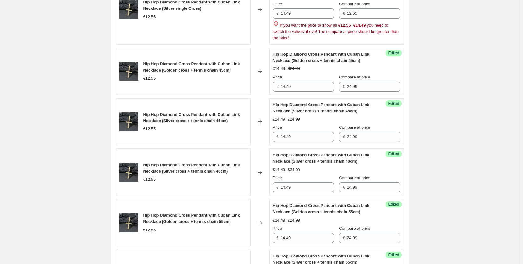
click at [450, 102] on div "Create new price change job. This page is ready Create new price change job Dra…" at bounding box center [259, 138] width 519 height 1354
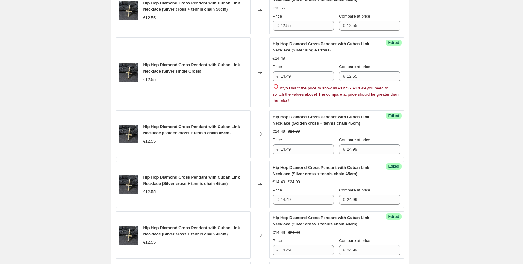
scroll to position [445, 0]
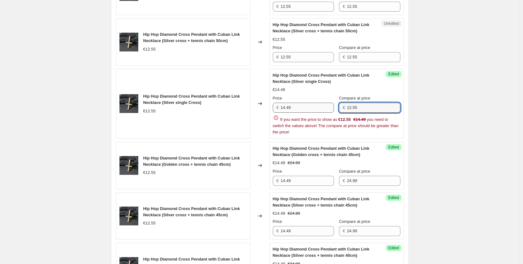
drag, startPoint x: 373, startPoint y: 108, endPoint x: 315, endPoint y: 105, distance: 58.4
click at [316, 105] on div "Price € 14.49 Compare at price € 12.55" at bounding box center [337, 104] width 128 height 18
paste input "24.99"
type input "24.99"
drag, startPoint x: 361, startPoint y: 56, endPoint x: 343, endPoint y: 55, distance: 18.0
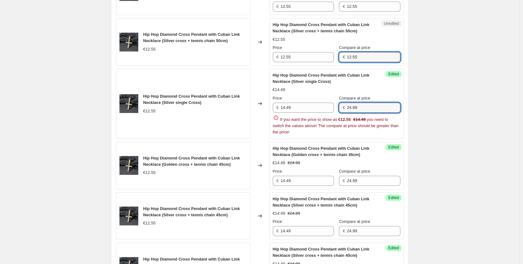
click at [343, 55] on div "€ 12.55" at bounding box center [369, 57] width 61 height 10
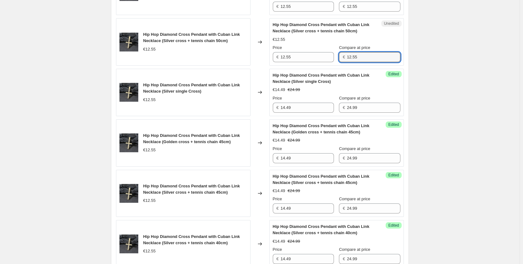
paste input "24.99"
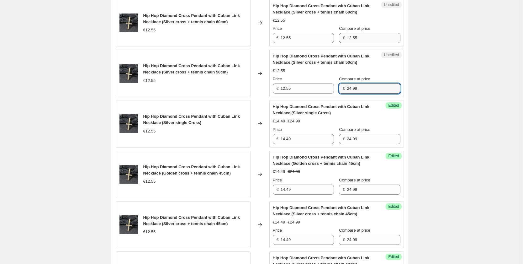
type input "24.99"
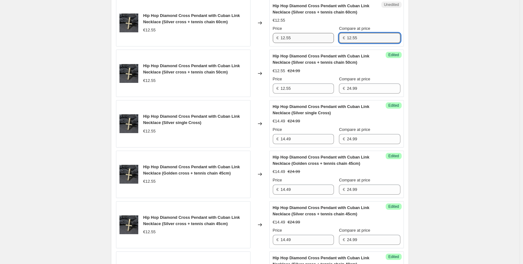
drag, startPoint x: 376, startPoint y: 35, endPoint x: 330, endPoint y: 34, distance: 46.1
click at [331, 34] on div "Price € 12.55 Compare at price € 12.55" at bounding box center [337, 34] width 128 height 18
paste input "24.99"
type input "24.99"
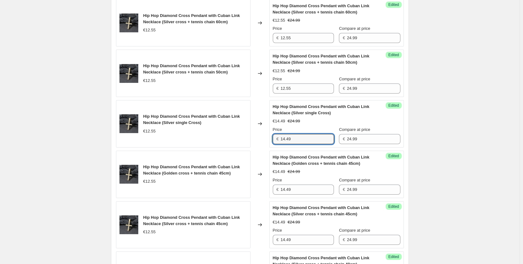
drag, startPoint x: 301, startPoint y: 142, endPoint x: 263, endPoint y: 138, distance: 38.4
click at [263, 138] on div "Hip Hop Diamond Cross Pendant with Cuban Link Necklace (Silver single Cross) €1…" at bounding box center [260, 123] width 288 height 47
drag, startPoint x: 305, startPoint y: 86, endPoint x: 271, endPoint y: 86, distance: 33.8
click at [272, 86] on div "Success Edited Hip Hop Diamond Cross Pendant with Cuban Link Necklace (Silver c…" at bounding box center [336, 73] width 134 height 47
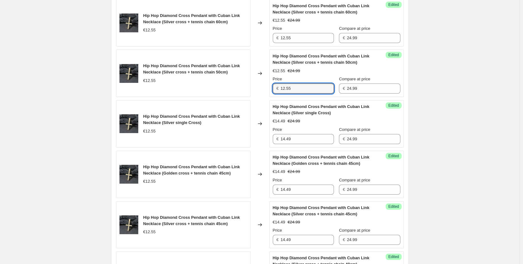
paste input "4.49"
type input "14.49"
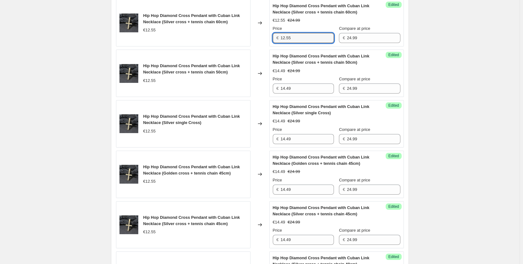
drag, startPoint x: 304, startPoint y: 35, endPoint x: 246, endPoint y: 35, distance: 57.3
click at [246, 35] on div "Hip Hop Diamond Cross Pendant with Cuban Link Necklace (Silver cross + tennis c…" at bounding box center [260, 22] width 288 height 47
paste input "4.49"
type input "14.49"
click at [452, 83] on div "Create new price change job. This page is ready Create new price change job Dra…" at bounding box center [259, 252] width 519 height 1331
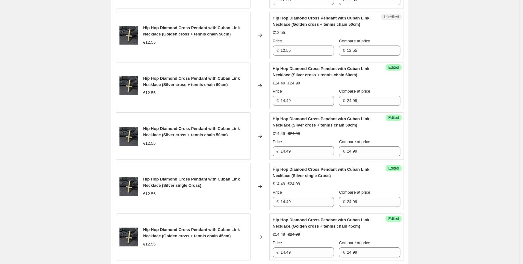
scroll to position [319, 0]
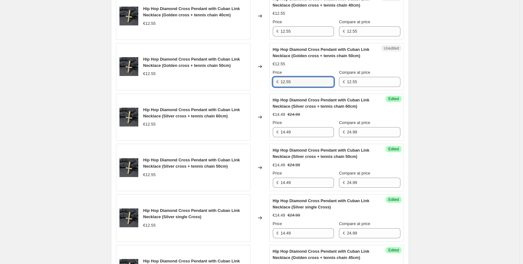
drag, startPoint x: 296, startPoint y: 84, endPoint x: 254, endPoint y: 78, distance: 41.8
click at [256, 80] on div "Hip Hop Diamond Cross Pendant with Cuban Link Necklace (Golden cross + tennis c…" at bounding box center [260, 66] width 288 height 47
paste input "4.49"
type input "14.49"
drag, startPoint x: 298, startPoint y: 27, endPoint x: 255, endPoint y: 27, distance: 42.6
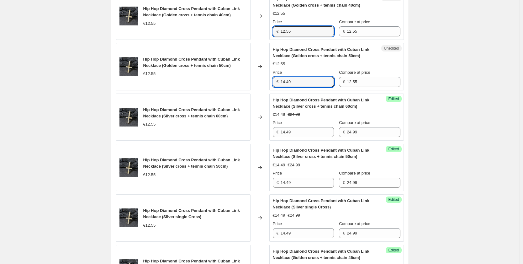
click at [255, 27] on div "Hip Hop Diamond Cross Pendant with Cuban Link Necklace (Golden cross + tennis c…" at bounding box center [260, 15] width 288 height 47
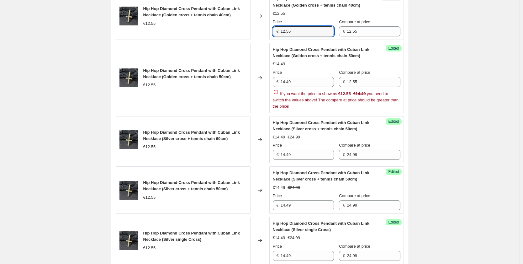
paste input "4.49"
type input "14.49"
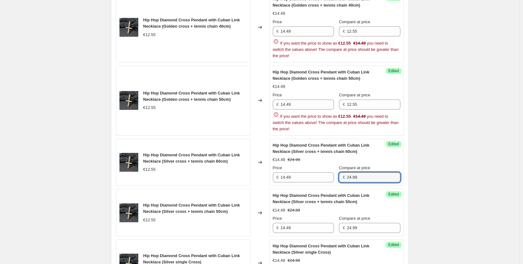
drag, startPoint x: 359, startPoint y: 154, endPoint x: 327, endPoint y: 148, distance: 32.8
click at [329, 149] on div "Hip Hop Diamond Cross Pendant with Cuban Link Necklace (Silver cross + tennis c…" at bounding box center [337, 162] width 128 height 40
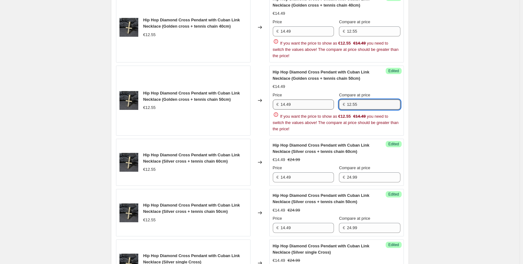
drag, startPoint x: 363, startPoint y: 106, endPoint x: 332, endPoint y: 103, distance: 31.4
click at [332, 103] on div "Price € 14.49 Compare at price € 12.55" at bounding box center [337, 101] width 128 height 18
paste input "24.99"
type input "24.99"
drag, startPoint x: 368, startPoint y: 31, endPoint x: 334, endPoint y: 30, distance: 33.2
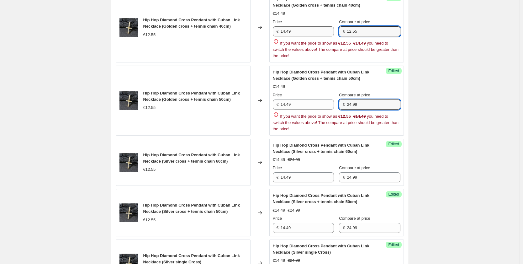
click at [334, 30] on div "Price € 14.49 Compare at price € 12.55" at bounding box center [337, 28] width 128 height 18
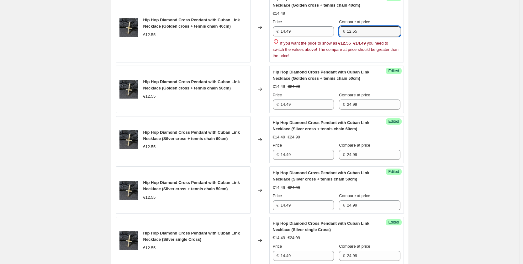
paste input "24.99"
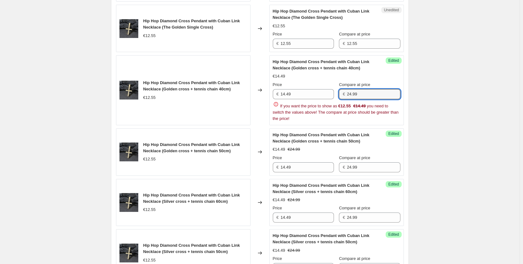
scroll to position [225, 0]
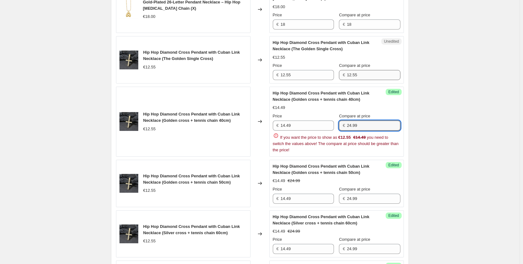
type input "24.99"
drag, startPoint x: 374, startPoint y: 75, endPoint x: 321, endPoint y: 75, distance: 53.0
click at [321, 75] on div "Price € 12.55 Compare at price € 12.55" at bounding box center [337, 71] width 128 height 18
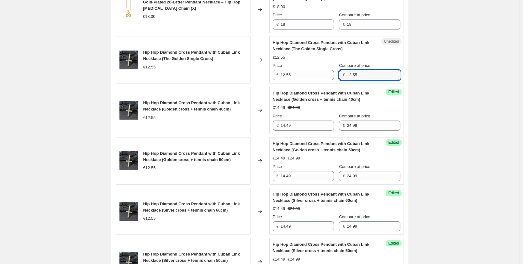
paste input "24.99"
type input "24.99"
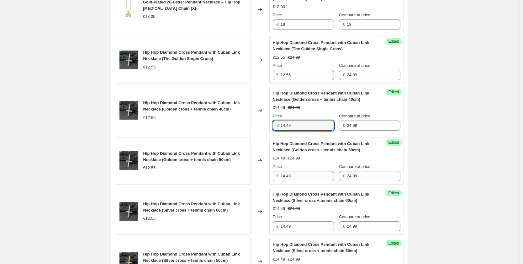
drag, startPoint x: 300, startPoint y: 125, endPoint x: 262, endPoint y: 111, distance: 40.5
click at [265, 114] on div "Hip Hop Diamond Cross Pendant with Cuban Link Necklace (Golden cross + tennis c…" at bounding box center [260, 109] width 288 height 47
drag, startPoint x: 312, startPoint y: 73, endPoint x: 266, endPoint y: 76, distance: 46.4
click at [266, 76] on div "Hip Hop Diamond Cross Pendant with Cuban Link Necklace (The Golden Single Cross…" at bounding box center [260, 59] width 288 height 47
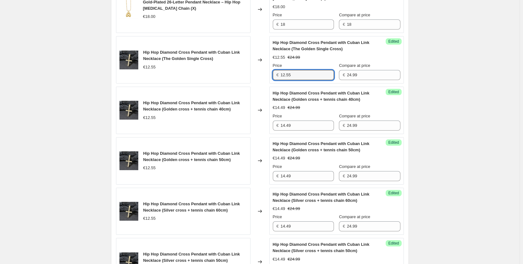
paste input "4.49"
type input "14.49"
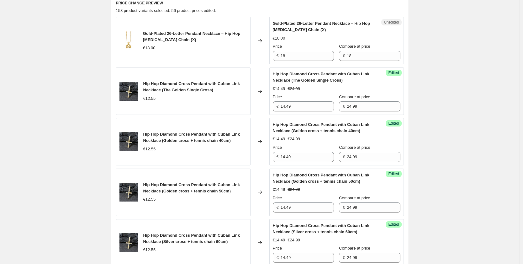
scroll to position [131, 0]
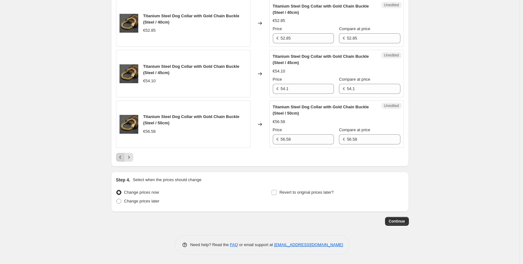
click at [122, 159] on icon "Previous" at bounding box center [120, 157] width 6 height 6
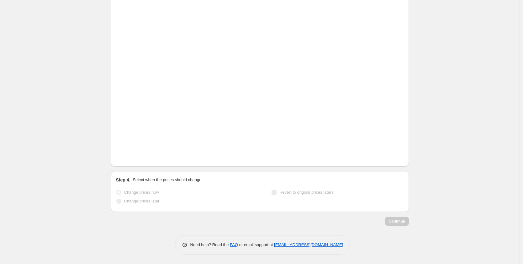
scroll to position [1068, 0]
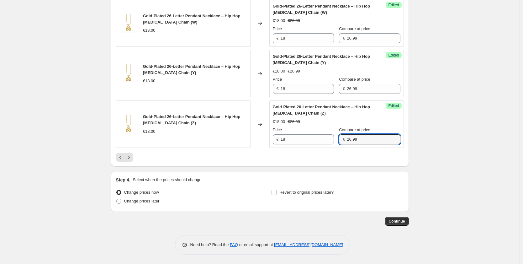
drag, startPoint x: 367, startPoint y: 137, endPoint x: 248, endPoint y: 137, distance: 119.7
click at [256, 137] on div "Gold-Plated 26-Letter Pendant Necklace – Hip Hop Clavicle Chain (Z) €18.00 Chan…" at bounding box center [260, 123] width 288 height 47
click at [133, 157] on button "Next" at bounding box center [128, 157] width 9 height 9
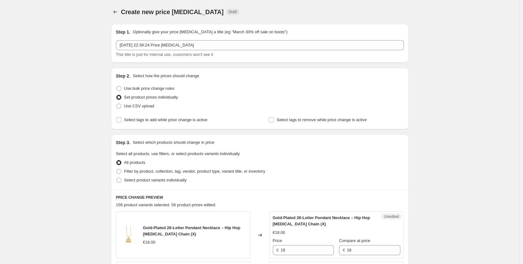
scroll to position [63, 0]
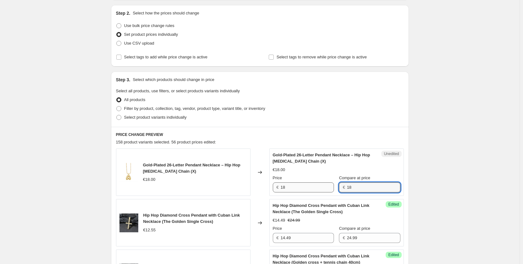
drag, startPoint x: 355, startPoint y: 189, endPoint x: 330, endPoint y: 188, distance: 25.1
click at [330, 188] on div "Price € 18 Compare at price € 18" at bounding box center [337, 184] width 128 height 18
paste input "26.99"
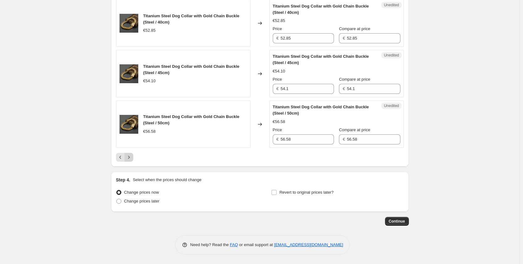
type input "26.99"
click at [130, 160] on icon "Next" at bounding box center [129, 157] width 6 height 6
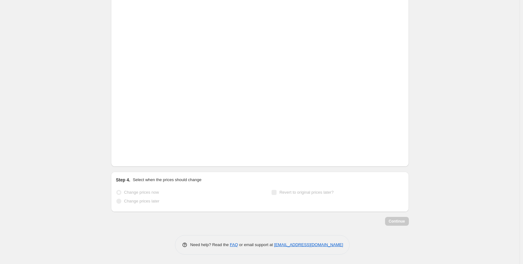
scroll to position [1068, 0]
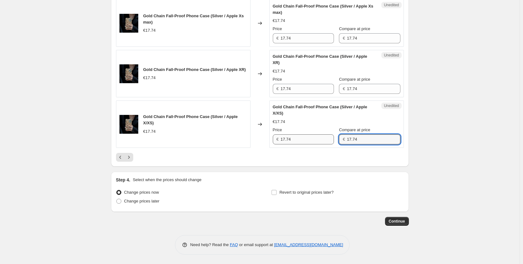
drag, startPoint x: 354, startPoint y: 139, endPoint x: 324, endPoint y: 136, distance: 30.5
click at [324, 136] on div "Price € 17.74 Compare at price € 17.74" at bounding box center [337, 136] width 128 height 18
drag, startPoint x: 369, startPoint y: 142, endPoint x: 337, endPoint y: 138, distance: 31.2
click at [339, 138] on div "€ 29.49" at bounding box center [369, 139] width 61 height 10
type input "29.49"
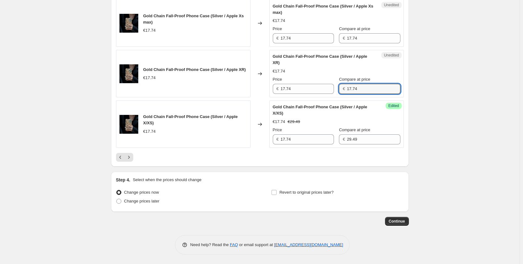
drag, startPoint x: 358, startPoint y: 90, endPoint x: 335, endPoint y: 88, distance: 23.0
click at [339, 88] on div "€ 17.74" at bounding box center [369, 89] width 61 height 10
paste input "29.49"
type input "29.49"
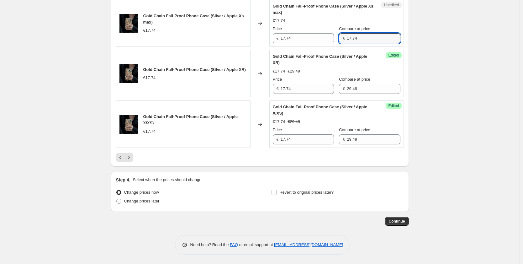
drag, startPoint x: 362, startPoint y: 41, endPoint x: 335, endPoint y: 39, distance: 26.4
click at [339, 39] on div "€ 17.74" at bounding box center [369, 38] width 61 height 10
paste input "29.49"
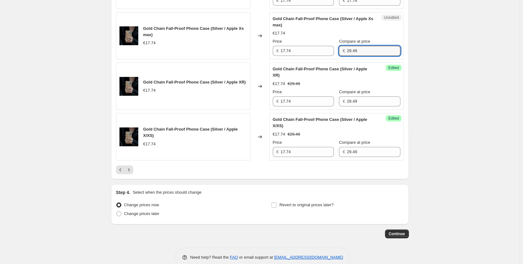
scroll to position [974, 0]
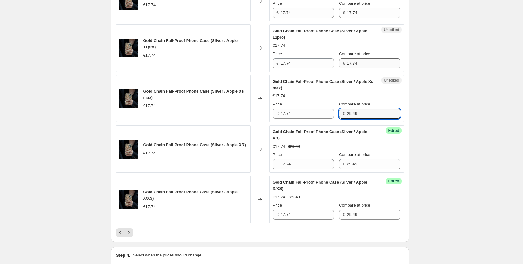
type input "29.49"
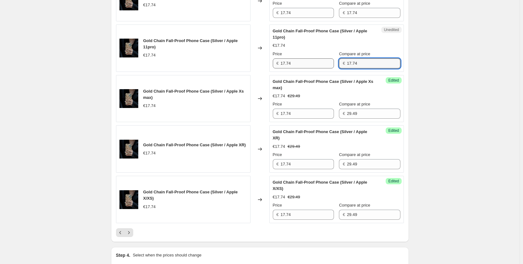
drag, startPoint x: 369, startPoint y: 83, endPoint x: 327, endPoint y: 77, distance: 43.0
click at [327, 68] on div "Price € 17.74 Compare at price € 17.74" at bounding box center [337, 60] width 128 height 18
paste input "29.49"
type input "29.49"
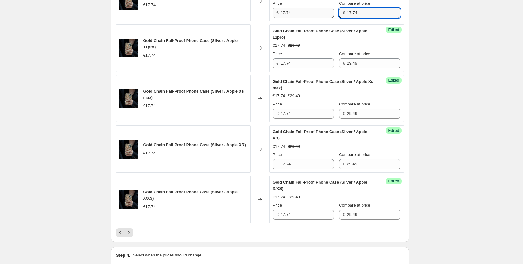
drag, startPoint x: 360, startPoint y: 34, endPoint x: 328, endPoint y: 32, distance: 32.7
click at [328, 18] on div "Price € 17.74 Compare at price € 17.74" at bounding box center [337, 9] width 128 height 18
paste input "29.49"
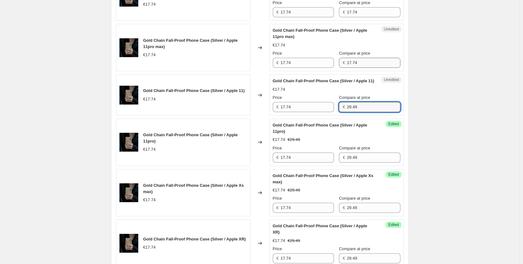
type input "29.49"
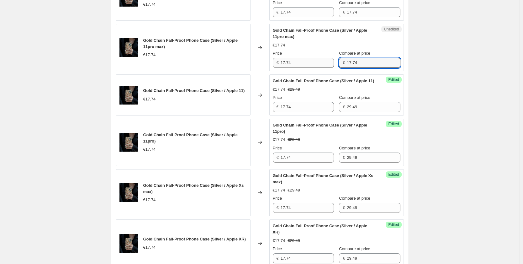
drag, startPoint x: 361, startPoint y: 76, endPoint x: 329, endPoint y: 76, distance: 32.3
click at [329, 68] on div "Price € 17.74 Compare at price € 17.74" at bounding box center [337, 59] width 128 height 18
paste input "29.49"
type input "29.49"
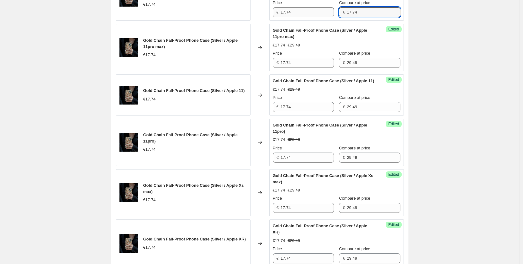
drag, startPoint x: 349, startPoint y: 26, endPoint x: 318, endPoint y: 27, distance: 31.0
click at [318, 17] on div "Price € 17.74 Compare at price € 17.74" at bounding box center [337, 9] width 128 height 18
paste input "29.49"
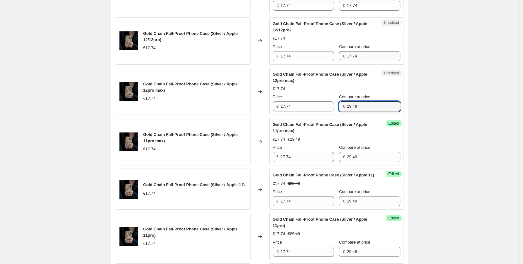
type input "29.49"
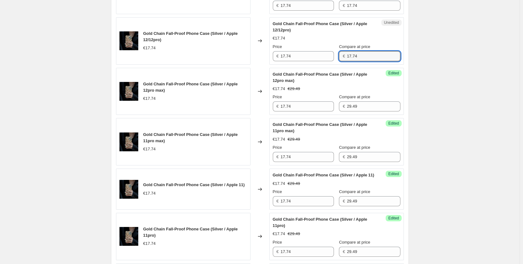
drag, startPoint x: 359, startPoint y: 66, endPoint x: 321, endPoint y: 63, distance: 37.7
click at [322, 61] on div "Price € 17.74 Compare at price € 17.74" at bounding box center [337, 53] width 128 height 18
paste input "29.49"
type input "29.49"
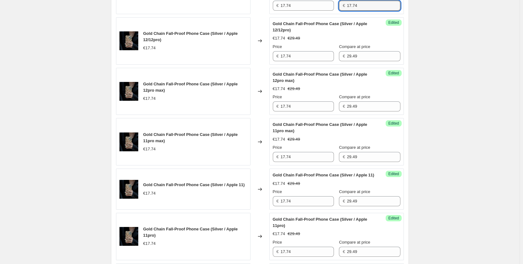
drag, startPoint x: 357, startPoint y: 20, endPoint x: 331, endPoint y: 20, distance: 25.7
click at [331, 11] on div "Price € 17.74 Compare at price € 17.74" at bounding box center [337, 2] width 128 height 18
paste input "29.49"
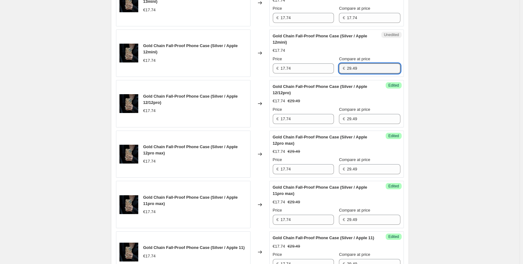
scroll to position [692, 0]
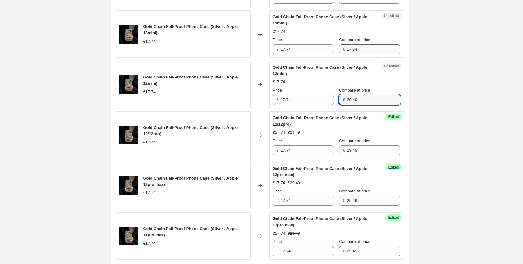
type input "29.49"
drag, startPoint x: 359, startPoint y: 60, endPoint x: 330, endPoint y: 58, distance: 28.9
click at [330, 54] on div "Price € 17.74 Compare at price € 17.74" at bounding box center [337, 46] width 128 height 18
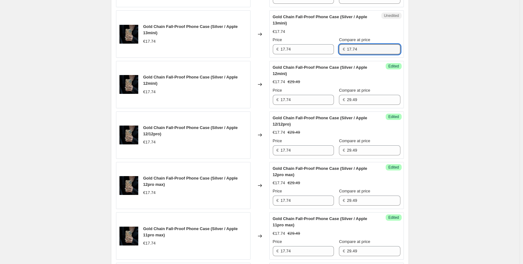
paste input "29.49"
type input "29.49"
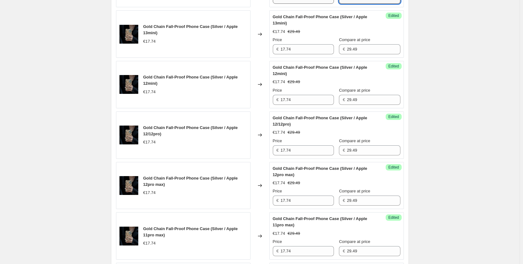
drag, startPoint x: 352, startPoint y: 10, endPoint x: 322, endPoint y: 11, distance: 30.1
paste input "29.49"
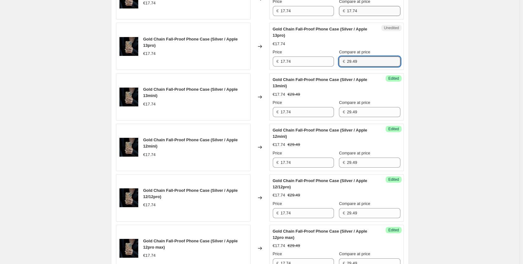
type input "29.49"
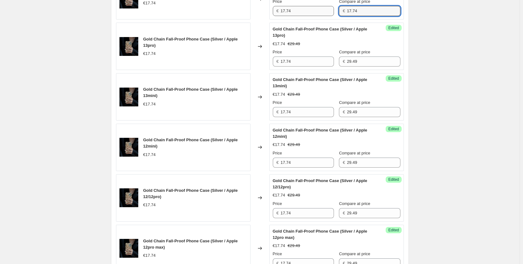
drag, startPoint x: 360, startPoint y: 27, endPoint x: 322, endPoint y: 24, distance: 38.4
click at [322, 16] on div "Price € 17.74 Compare at price € 17.74" at bounding box center [337, 7] width 128 height 18
paste input "29.49"
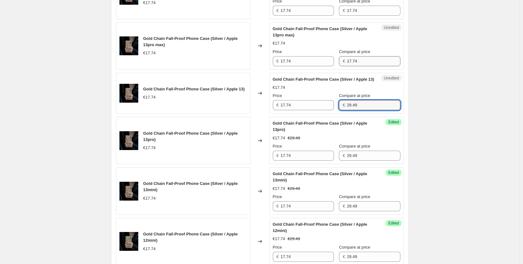
type input "29.49"
drag, startPoint x: 365, startPoint y: 70, endPoint x: 321, endPoint y: 63, distance: 44.7
click at [321, 63] on div "Price € 17.74 Compare at price € 17.74" at bounding box center [337, 58] width 128 height 18
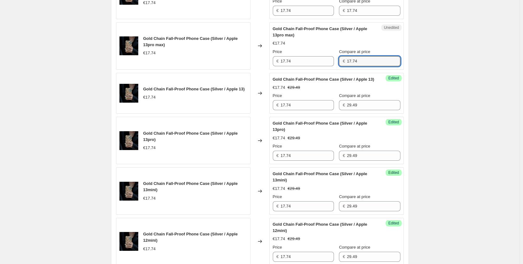
paste input "29.49"
type input "29.49"
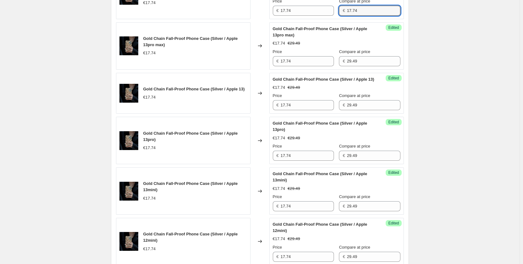
drag, startPoint x: 360, startPoint y: 19, endPoint x: 333, endPoint y: 18, distance: 27.0
click at [333, 16] on div "Price € 17.74 Compare at price € 17.74" at bounding box center [337, 7] width 128 height 18
paste input "29.49"
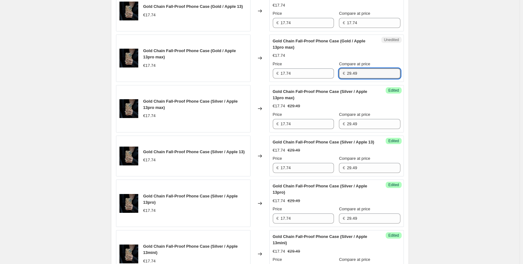
scroll to position [410, 0]
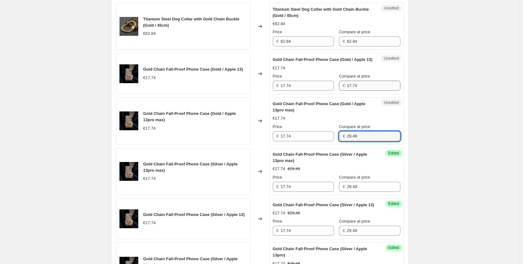
type input "29.49"
drag, startPoint x: 363, startPoint y: 90, endPoint x: 328, endPoint y: 90, distance: 34.8
click at [329, 90] on div "Price € 17.74 Compare at price € 17.74" at bounding box center [337, 82] width 128 height 18
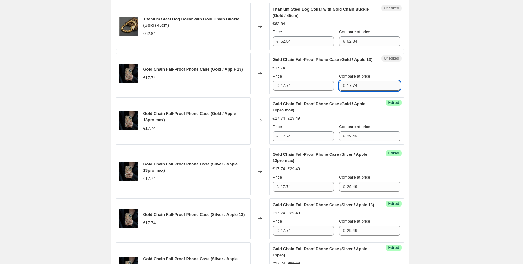
paste input "29.49"
type input "29.49"
click at [457, 103] on div "Create new price change job. This page is ready Create new price change job Dra…" at bounding box center [259, 246] width 519 height 1313
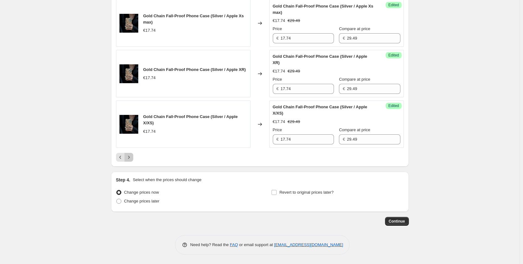
click at [133, 155] on button "Next" at bounding box center [128, 157] width 9 height 9
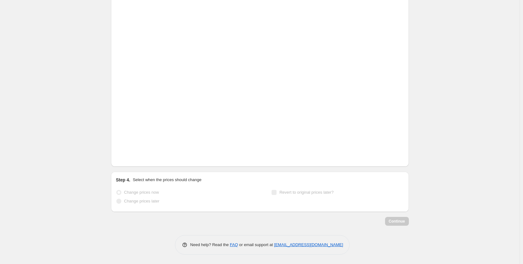
scroll to position [1068, 0]
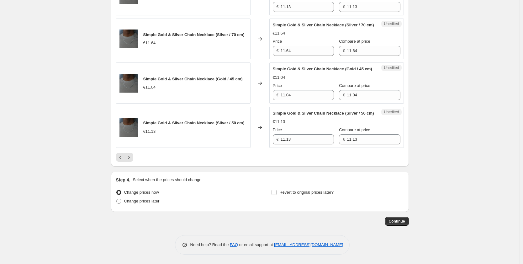
drag, startPoint x: 498, startPoint y: 184, endPoint x: 468, endPoint y: 186, distance: 30.2
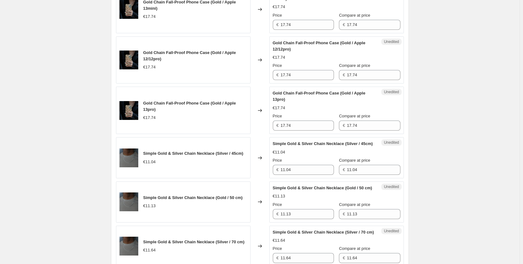
scroll to position [786, 0]
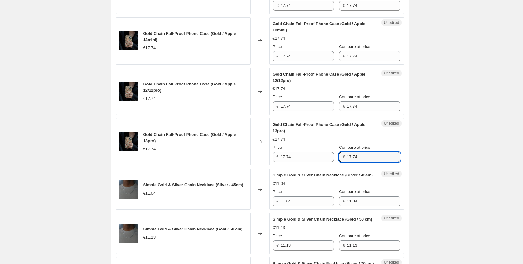
drag, startPoint x: 357, startPoint y: 165, endPoint x: 324, endPoint y: 160, distance: 33.0
click at [325, 161] on div "Price € 17.74 Compare at price € 17.74" at bounding box center [337, 153] width 128 height 18
paste input "29.49"
type input "29.49"
drag, startPoint x: 362, startPoint y: 119, endPoint x: 327, endPoint y: 119, distance: 34.2
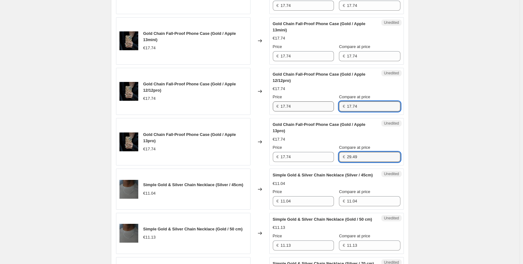
click at [327, 111] on div "Price € 17.74 Compare at price € 17.74" at bounding box center [337, 103] width 128 height 18
paste input "29.49"
type input "29.49"
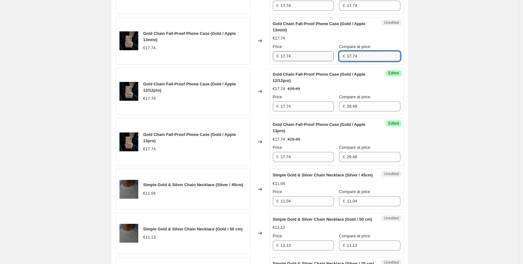
drag, startPoint x: 363, startPoint y: 69, endPoint x: 320, endPoint y: 68, distance: 43.3
click at [320, 61] on div "Price € 17.74 Compare at price € 17.74" at bounding box center [337, 53] width 128 height 18
paste input "29.49"
type input "29.49"
drag, startPoint x: 366, startPoint y: 19, endPoint x: 337, endPoint y: 22, distance: 28.7
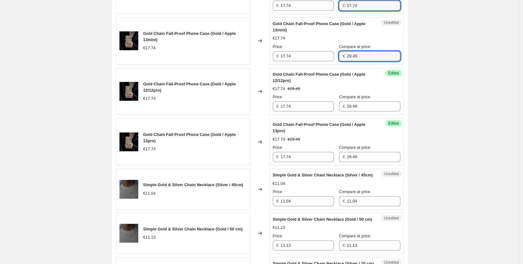
click at [337, 11] on div "Price € 17.74 Compare at price € 17.74" at bounding box center [337, 2] width 128 height 18
paste input "29.49"
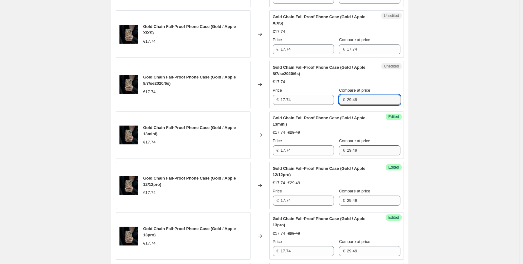
scroll to position [661, 0]
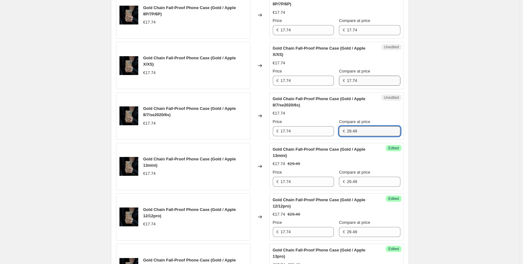
type input "29.49"
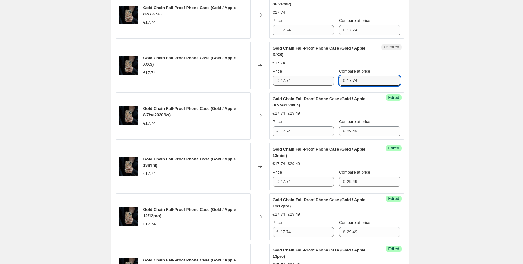
drag, startPoint x: 364, startPoint y: 92, endPoint x: 311, endPoint y: 93, distance: 53.0
click at [311, 86] on div "Price € 17.74 Compare at price € 17.74" at bounding box center [337, 77] width 128 height 18
paste input "29.49"
type input "29.49"
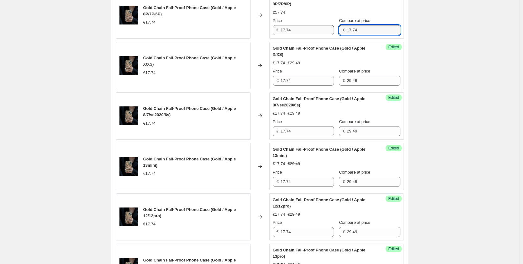
drag, startPoint x: 368, startPoint y: 44, endPoint x: 306, endPoint y: 44, distance: 61.7
click at [306, 35] on div "Price € 17.74 Compare at price € 17.74" at bounding box center [337, 27] width 128 height 18
paste input "29.49"
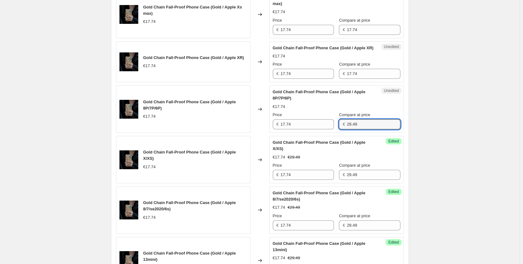
scroll to position [535, 0]
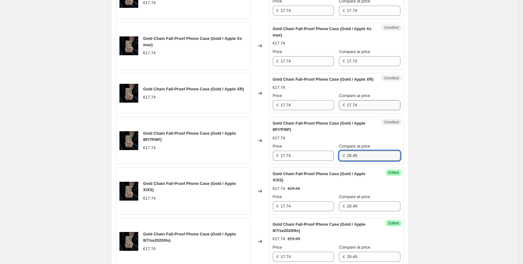
type input "29.49"
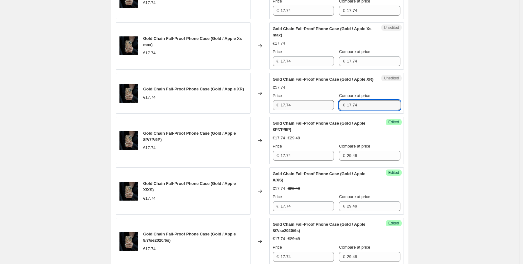
drag, startPoint x: 363, startPoint y: 118, endPoint x: 310, endPoint y: 113, distance: 53.8
click at [311, 110] on div "Price € 17.74 Compare at price € 17.74" at bounding box center [337, 101] width 128 height 18
paste input "29.49"
type input "29.49"
drag, startPoint x: 361, startPoint y: 64, endPoint x: 316, endPoint y: 64, distance: 45.1
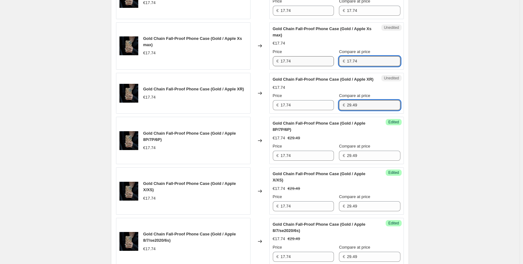
click at [316, 64] on div "Price € 17.74 Compare at price € 17.74" at bounding box center [337, 58] width 128 height 18
paste input "29.49"
type input "29.49"
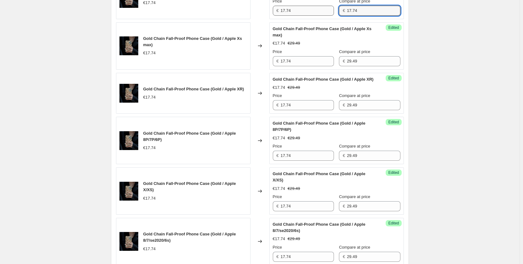
drag, startPoint x: 368, startPoint y: 17, endPoint x: 324, endPoint y: 17, distance: 43.6
click at [339, 16] on div "€ 17.74" at bounding box center [369, 11] width 61 height 10
paste input "29.49"
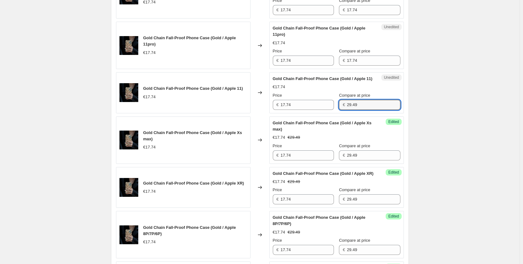
scroll to position [410, 0]
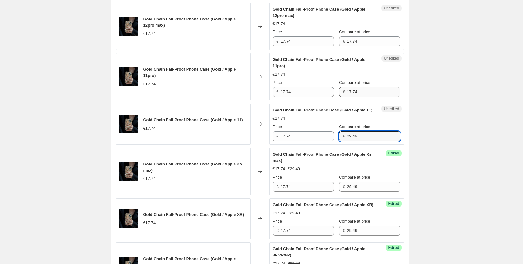
type input "29.49"
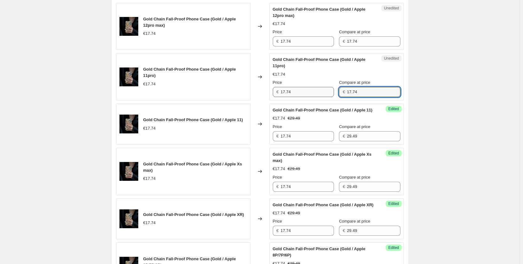
drag, startPoint x: 370, startPoint y: 94, endPoint x: 323, endPoint y: 93, distance: 47.0
click at [323, 93] on div "Price € 17.74 Compare at price € 17.74" at bounding box center [337, 88] width 128 height 18
paste input "29.49"
type input "29.49"
drag, startPoint x: 363, startPoint y: 37, endPoint x: 327, endPoint y: 37, distance: 36.0
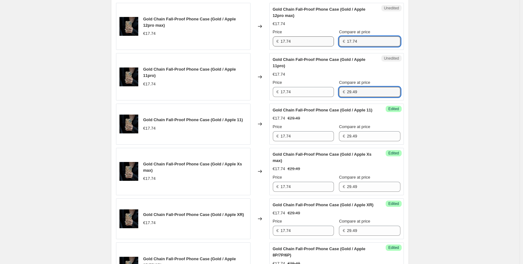
click at [327, 37] on div "Price € 17.74 Compare at price € 17.74" at bounding box center [337, 38] width 128 height 18
paste input "29.49"
type input "29.49"
click at [424, 70] on div "Create new price change job. This page is ready Create new price change job Dra…" at bounding box center [259, 234] width 519 height 1288
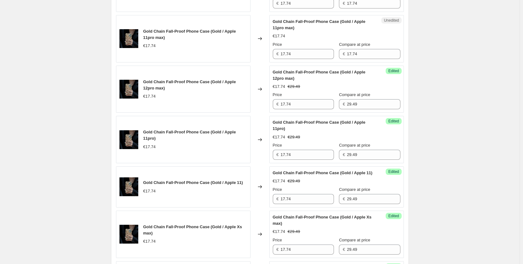
scroll to position [316, 0]
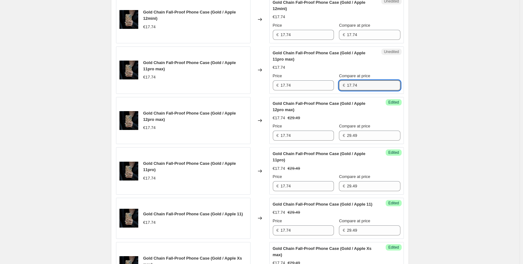
drag
click at [317, 82] on div "Price € 17.74 Compare at price € 17.74" at bounding box center [337, 82] width 128 height 18
paste input "29.49"
type input "29.49"
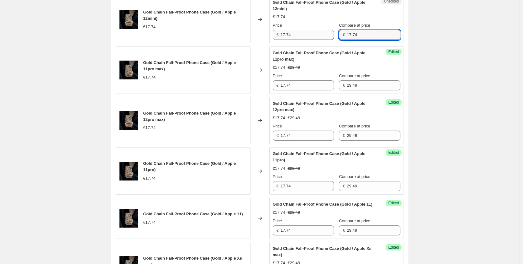
click at [322, 34] on div "Price € 17.74 Compare at price € 17.74" at bounding box center [337, 31] width 128 height 18
paste input "29.49"
type input "29.49"
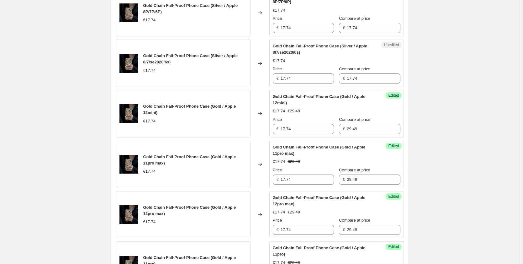
scroll to position [191, 0]
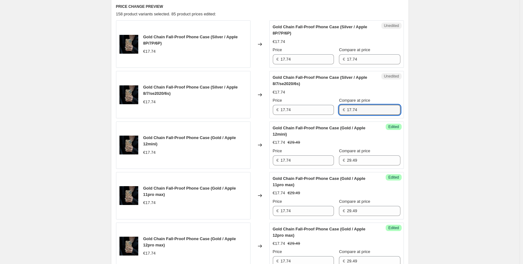
click at [315, 104] on div "Price € 17.74 Compare at price € 17.74" at bounding box center [337, 106] width 128 height 18
paste input "29.49"
type input "29.49"
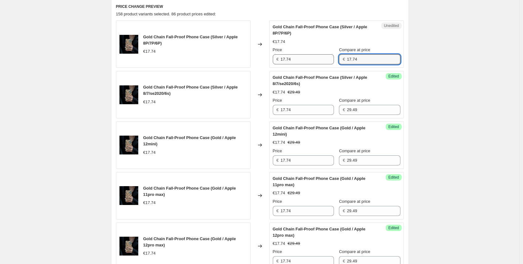
click at [320, 57] on div "Price € 17.74 Compare at price € 17.74" at bounding box center [337, 56] width 128 height 18
paste input "29.49"
type input "29.49"
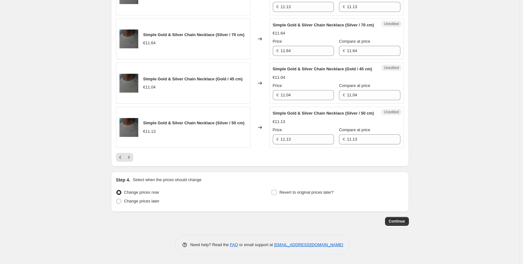
scroll to position [1068, 0]
click at [130, 154] on icon "Next" at bounding box center [129, 157] width 6 height 6
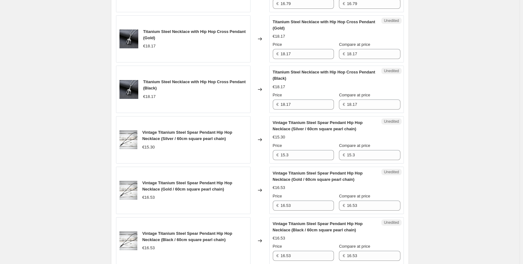
scroll to position [285, 0]
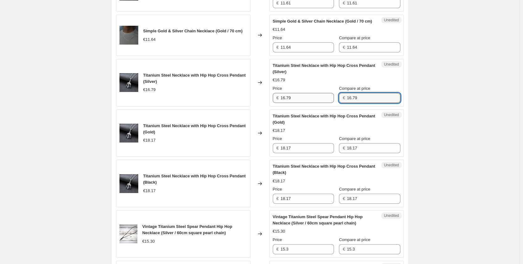
click at [328, 103] on div "Price € 16.79 Compare at price € 16.79" at bounding box center [337, 94] width 128 height 18
click at [313, 103] on div "Price € 16.79 Compare at price € 23" at bounding box center [337, 94] width 128 height 18
type input "23"
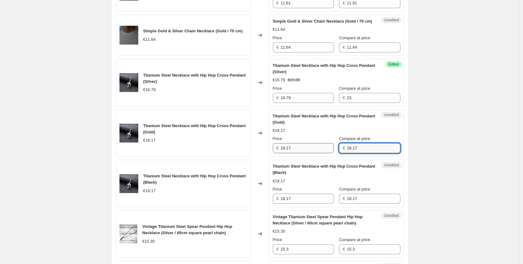
drag, startPoint x: 354, startPoint y: 167, endPoint x: 322, endPoint y: 163, distance: 32.0
click at [322, 153] on div "Price € 18.17 Compare at price € 18.17" at bounding box center [337, 144] width 128 height 18
paste input "23"
type input "23"
click at [339, 203] on div "€ 18.17" at bounding box center [369, 198] width 61 height 10
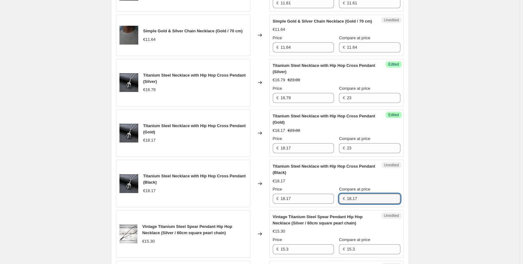
paste input "23"
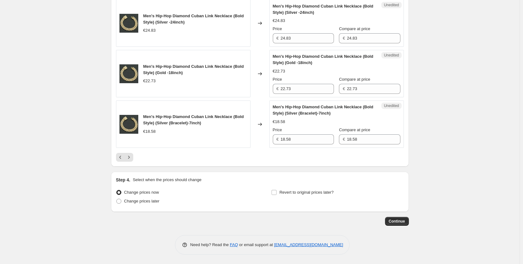
scroll to position [1068, 0]
click at [407, 223] on button "Continue" at bounding box center [397, 221] width 24 height 9
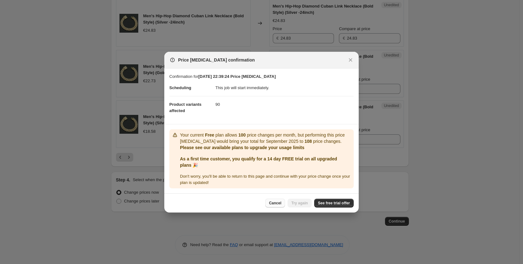
click at [285, 203] on button "Cancel" at bounding box center [275, 202] width 20 height 9
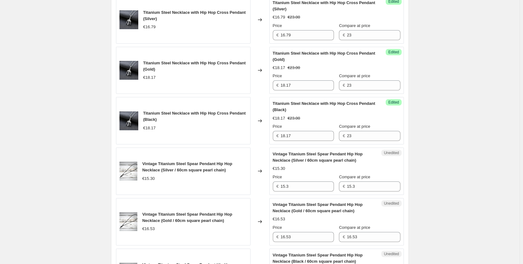
scroll to position [379, 0]
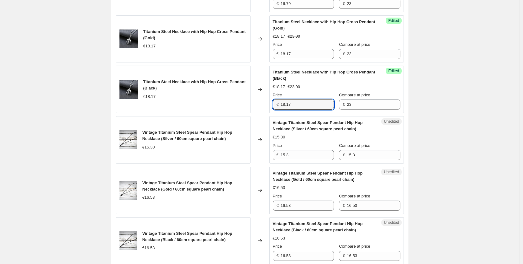
click at [235, 113] on div "Titanium Steel Necklace with Hip Hop Cross Pendant (Black) €18.17 Changed to Su…" at bounding box center [260, 88] width 288 height 47
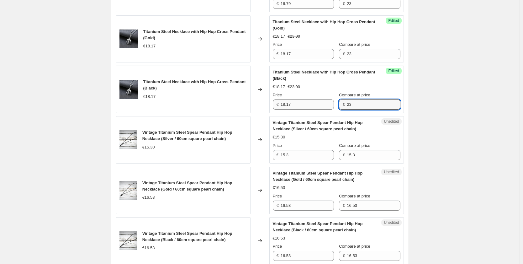
drag, startPoint x: 346, startPoint y: 123, endPoint x: 323, endPoint y: 123, distance: 22.6
click at [323, 109] on div "Price € 18.17 Compare at price € 23" at bounding box center [337, 101] width 128 height 18
paste input "18.17"
type input "18.17"
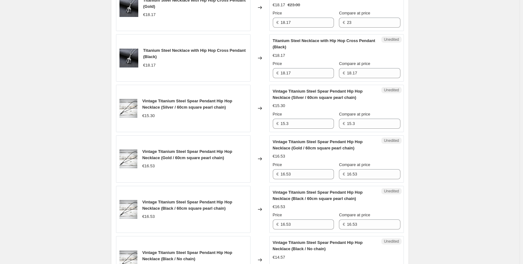
scroll to position [285, 0]
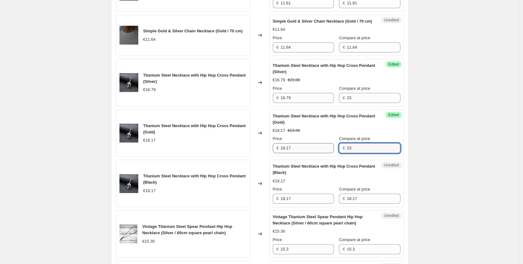
drag, startPoint x: 346, startPoint y: 166, endPoint x: 328, endPoint y: 163, distance: 18.3
click at [328, 153] on div "Price € 18.17 Compare at price € 23" at bounding box center [337, 144] width 128 height 18
paste input "18.17"
type input "18.17"
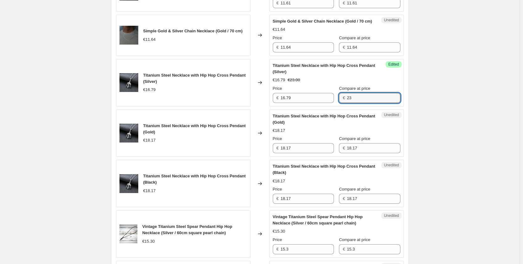
drag, startPoint x: 365, startPoint y: 117, endPoint x: 335, endPoint y: 118, distance: 30.4
click at [322, 103] on div "Price € 16.79 Compare at price € 23" at bounding box center [337, 94] width 128 height 18
paste
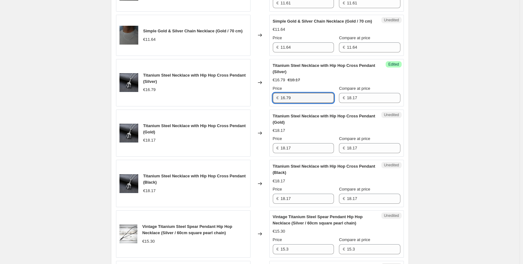
drag, startPoint x: 317, startPoint y: 118, endPoint x: 244, endPoint y: 118, distance: 73.0
click at [244, 106] on div "Titanium Steel Necklace with Hip Hop Cross Pendant (Silver) €16.79 Changed to S…" at bounding box center [260, 82] width 288 height 47
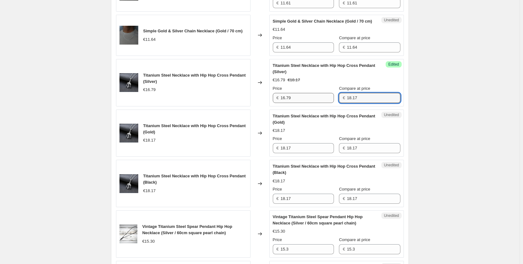
drag, startPoint x: 366, startPoint y: 116, endPoint x: 317, endPoint y: 117, distance: 48.6
click at [317, 103] on div "Price € 16.79 Compare at price € 18.17" at bounding box center [337, 94] width 128 height 18
type input "16.79"
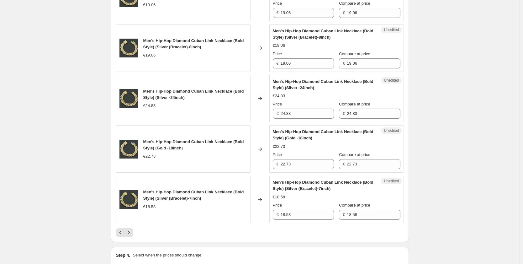
scroll to position [1068, 0]
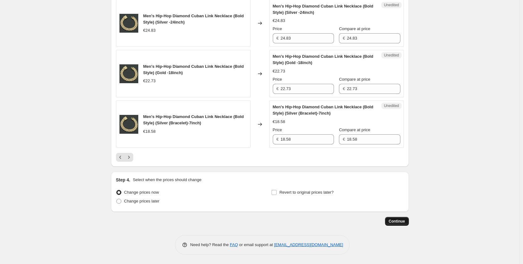
click at [391, 220] on span "Continue" at bounding box center [397, 220] width 16 height 5
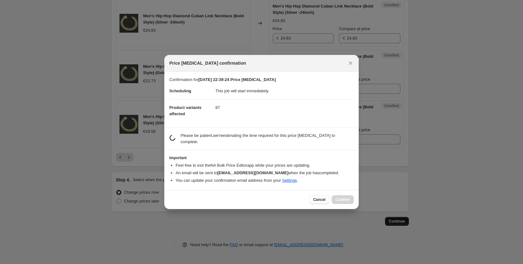
scroll to position [0, 0]
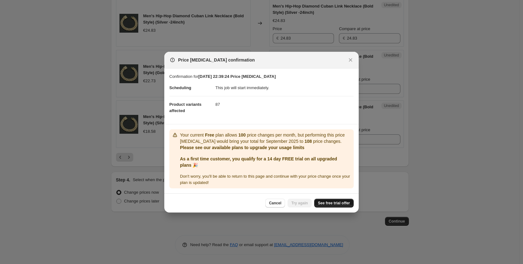
click at [348, 203] on span "See free trial offer" at bounding box center [334, 202] width 32 height 5
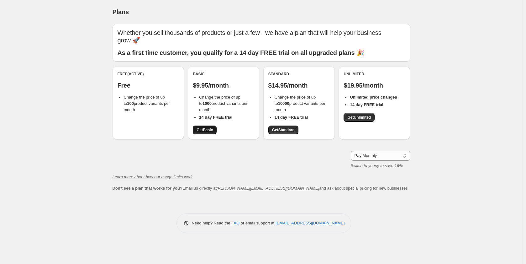
click at [211, 127] on span "Get Basic" at bounding box center [204, 129] width 16 height 5
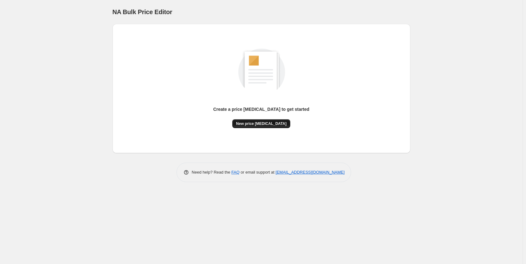
click at [261, 122] on span "New price [MEDICAL_DATA]" at bounding box center [261, 123] width 50 height 5
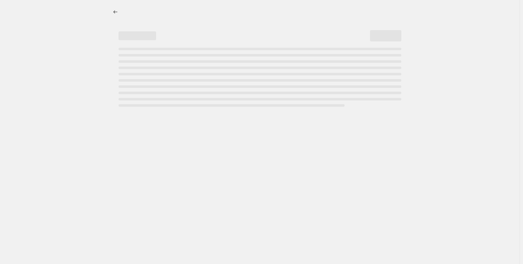
select select "percentage"
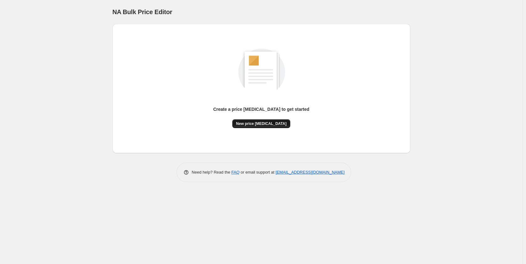
click at [251, 124] on span "New price [MEDICAL_DATA]" at bounding box center [261, 123] width 50 height 5
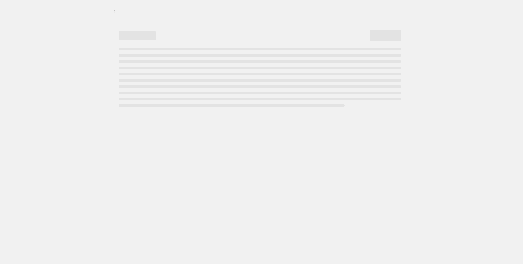
select select "percentage"
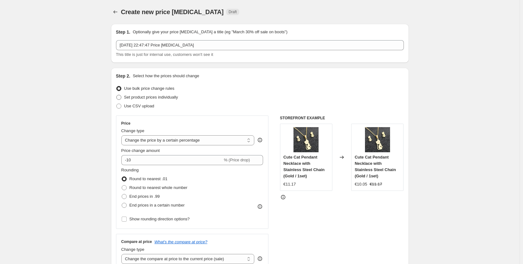
click at [155, 99] on span "Set product prices individually" at bounding box center [151, 97] width 54 height 5
click at [117, 95] on input "Set product prices individually" at bounding box center [116, 95] width 0 height 0
radio input "true"
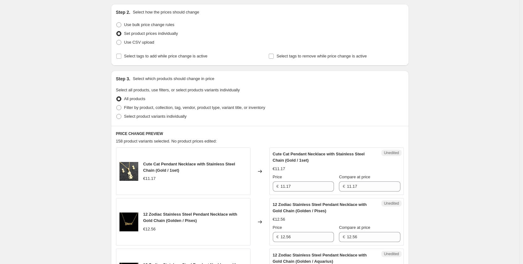
scroll to position [28, 0]
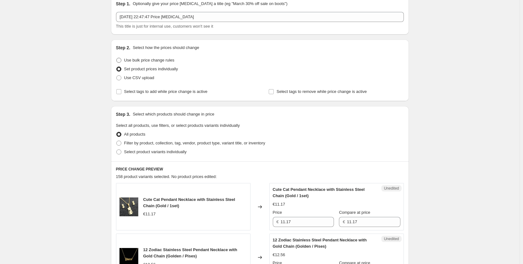
click at [162, 61] on span "Use bulk price change rules" at bounding box center [149, 60] width 50 height 5
click at [117, 58] on input "Use bulk price change rules" at bounding box center [116, 58] width 0 height 0
radio input "true"
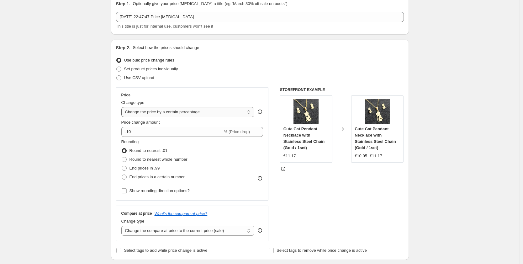
click at [193, 112] on select "Change the price to a certain amount Change the price by a certain amount Chang…" at bounding box center [187, 112] width 133 height 10
select select "ecap"
click at [123, 107] on select "Change the price to a certain amount Change the price by a certain amount Chang…" at bounding box center [187, 112] width 133 height 10
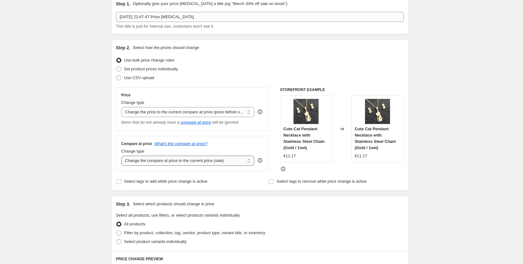
click at [212, 158] on select "Change the compare at price to the current price (sale) Change the compare at p…" at bounding box center [187, 160] width 133 height 10
select select "to"
click at [123, 156] on select "Change the compare at price to the current price (sale) Change the compare at p…" at bounding box center [187, 160] width 133 height 10
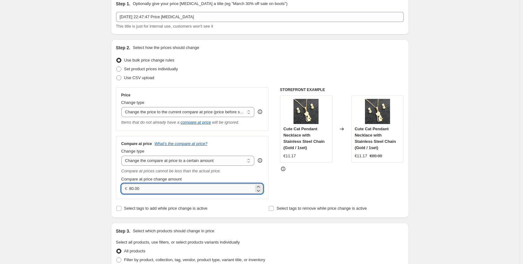
drag, startPoint x: 184, startPoint y: 188, endPoint x: 132, endPoint y: 188, distance: 52.3
click at [132, 188] on input "80.00" at bounding box center [191, 188] width 124 height 10
drag, startPoint x: 165, startPoint y: 191, endPoint x: 136, endPoint y: 189, distance: 29.5
click at [136, 189] on input "8" at bounding box center [191, 188] width 124 height 10
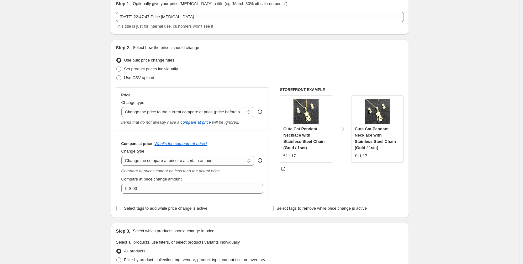
drag, startPoint x: 139, startPoint y: 195, endPoint x: 130, endPoint y: 195, distance: 9.1
click at [130, 195] on div "Compare at price What's the compare at price? Change type Change the compare at…" at bounding box center [192, 167] width 153 height 63
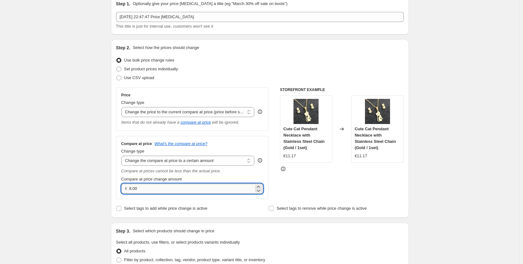
drag, startPoint x: 177, startPoint y: 194, endPoint x: 134, endPoint y: 184, distance: 44.3
click at [134, 184] on div "Compare at price What's the compare at price? Change type Change the compare at…" at bounding box center [192, 167] width 153 height 63
click at [340, 191] on div "STOREFRONT EXAMPLE Cute Cat Pendant Necklace with Stainless Steel Chain (Gold /…" at bounding box center [342, 143] width 124 height 112
drag, startPoint x: 133, startPoint y: 191, endPoint x: 127, endPoint y: 188, distance: 7.0
click at [127, 188] on div "€ 8.55" at bounding box center [192, 188] width 142 height 10
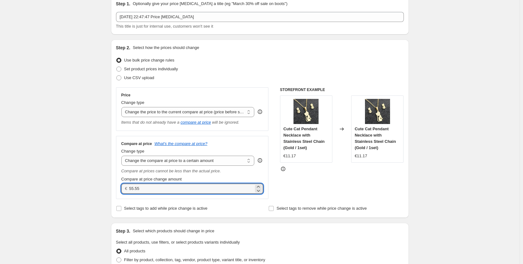
type input "55.55"
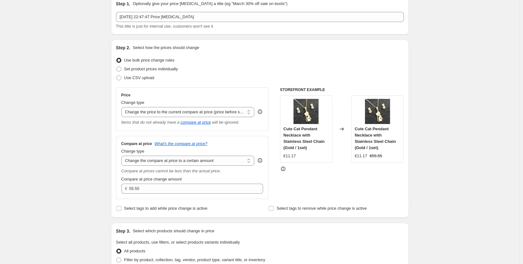
click at [322, 188] on div "STOREFRONT EXAMPLE Cute Cat Pendant Necklace with Stainless Steel Chain (Gold /…" at bounding box center [342, 143] width 124 height 112
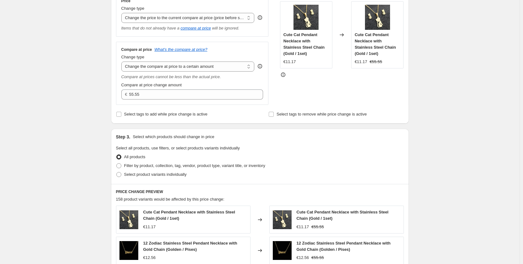
scroll to position [60, 0]
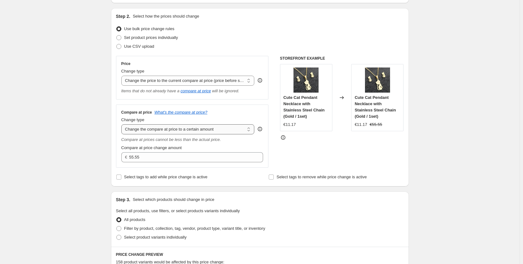
click at [171, 132] on select "Change the compare at price to the current price (sale) Change the compare at p…" at bounding box center [187, 129] width 133 height 10
select select "by"
click at [123, 124] on select "Change the compare at price to the current price (sale) Change the compare at p…" at bounding box center [187, 129] width 133 height 10
type input "-10.00"
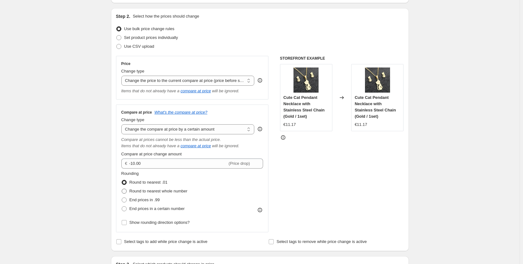
click at [177, 190] on span "Round to nearest whole number" at bounding box center [158, 190] width 58 height 5
click at [122, 189] on input "Round to nearest whole number" at bounding box center [122, 188] width 0 height 0
radio input "true"
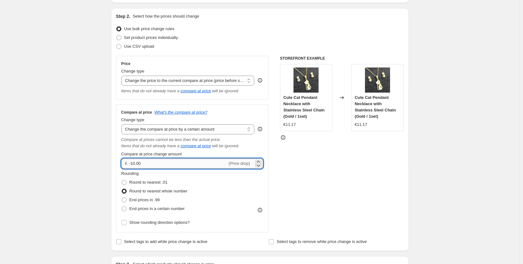
click at [170, 164] on input "-10.00" at bounding box center [178, 163] width 98 height 10
click at [134, 164] on input "-10.00" at bounding box center [178, 163] width 98 height 10
type input "-33.00"
click at [352, 181] on div "STOREFRONT EXAMPLE Cute Cat Pendant Necklace with Stainless Steel Chain (Gold /…" at bounding box center [342, 144] width 124 height 176
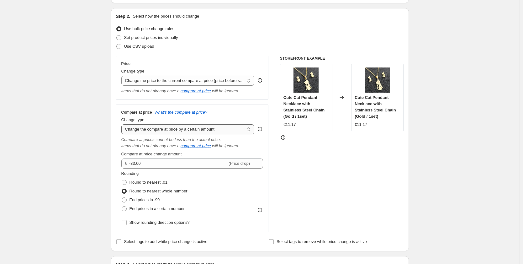
click at [205, 128] on select "Change the compare at price to the current price (sale) Change the compare at p…" at bounding box center [187, 129] width 133 height 10
click at [123, 124] on select "Change the compare at price to the current price (sale) Change the compare at p…" at bounding box center [187, 129] width 133 height 10
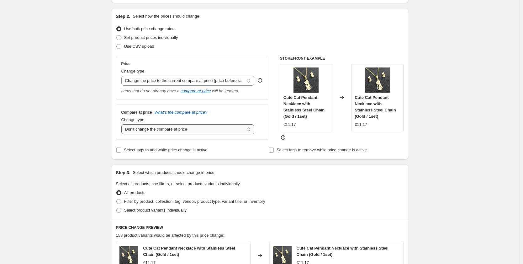
click at [191, 134] on select "Change the compare at price to the current price (sale) Change the compare at p…" at bounding box center [187, 129] width 133 height 10
select select "pp"
click at [123, 124] on select "Change the compare at price to the current price (sale) Change the compare at p…" at bounding box center [187, 129] width 133 height 10
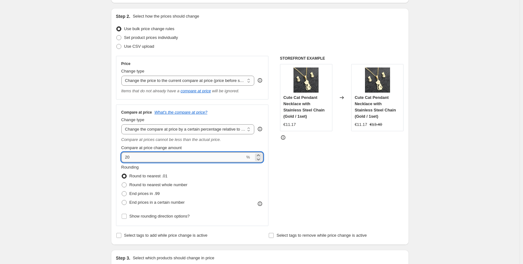
click at [136, 157] on input "20" at bounding box center [183, 157] width 124 height 10
type input "2"
type input "33"
click at [326, 186] on div "STOREFRONT EXAMPLE Cute Cat Pendant Necklace with Stainless Steel Chain (Gold /…" at bounding box center [342, 141] width 124 height 170
click at [156, 193] on span "End prices in .99" at bounding box center [144, 193] width 30 height 5
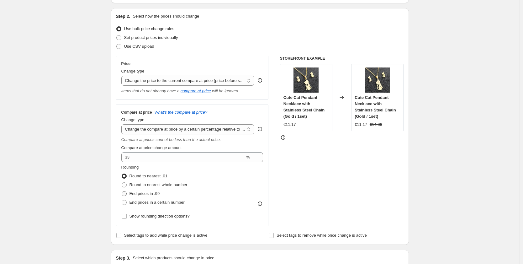
click at [122, 191] on input "End prices in .99" at bounding box center [122, 191] width 0 height 0
radio input "true"
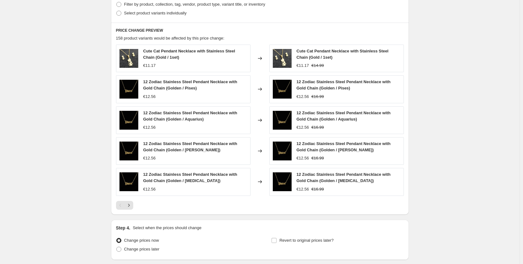
scroll to position [390, 0]
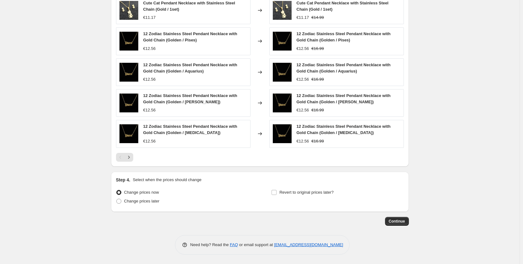
click at [135, 158] on div at bounding box center [260, 157] width 288 height 9
click at [132, 158] on icon "Next" at bounding box center [129, 157] width 6 height 6
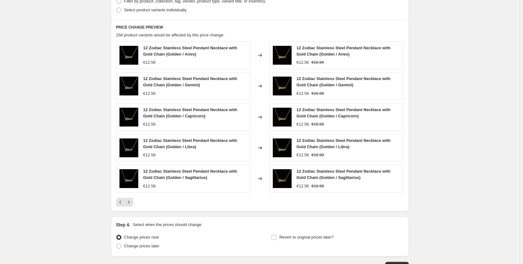
scroll to position [376, 0]
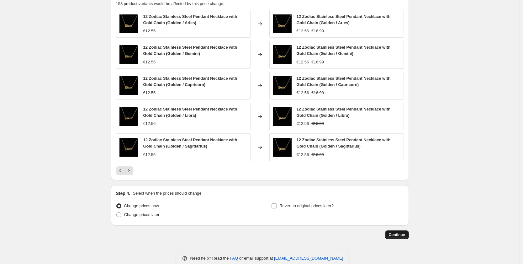
click at [395, 235] on span "Continue" at bounding box center [397, 234] width 16 height 5
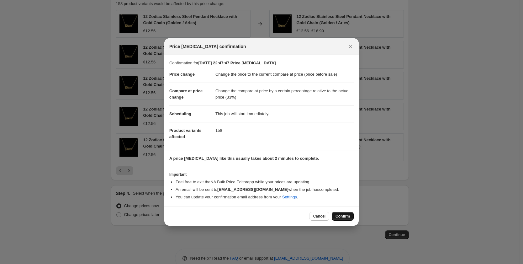
click at [348, 215] on span "Confirm" at bounding box center [342, 215] width 14 height 5
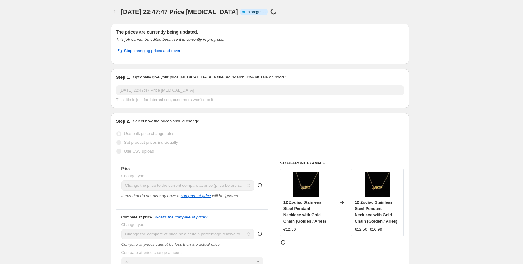
select select "ecap"
select select "pp"
